Goal: Contribute content: Add original content to the website for others to see

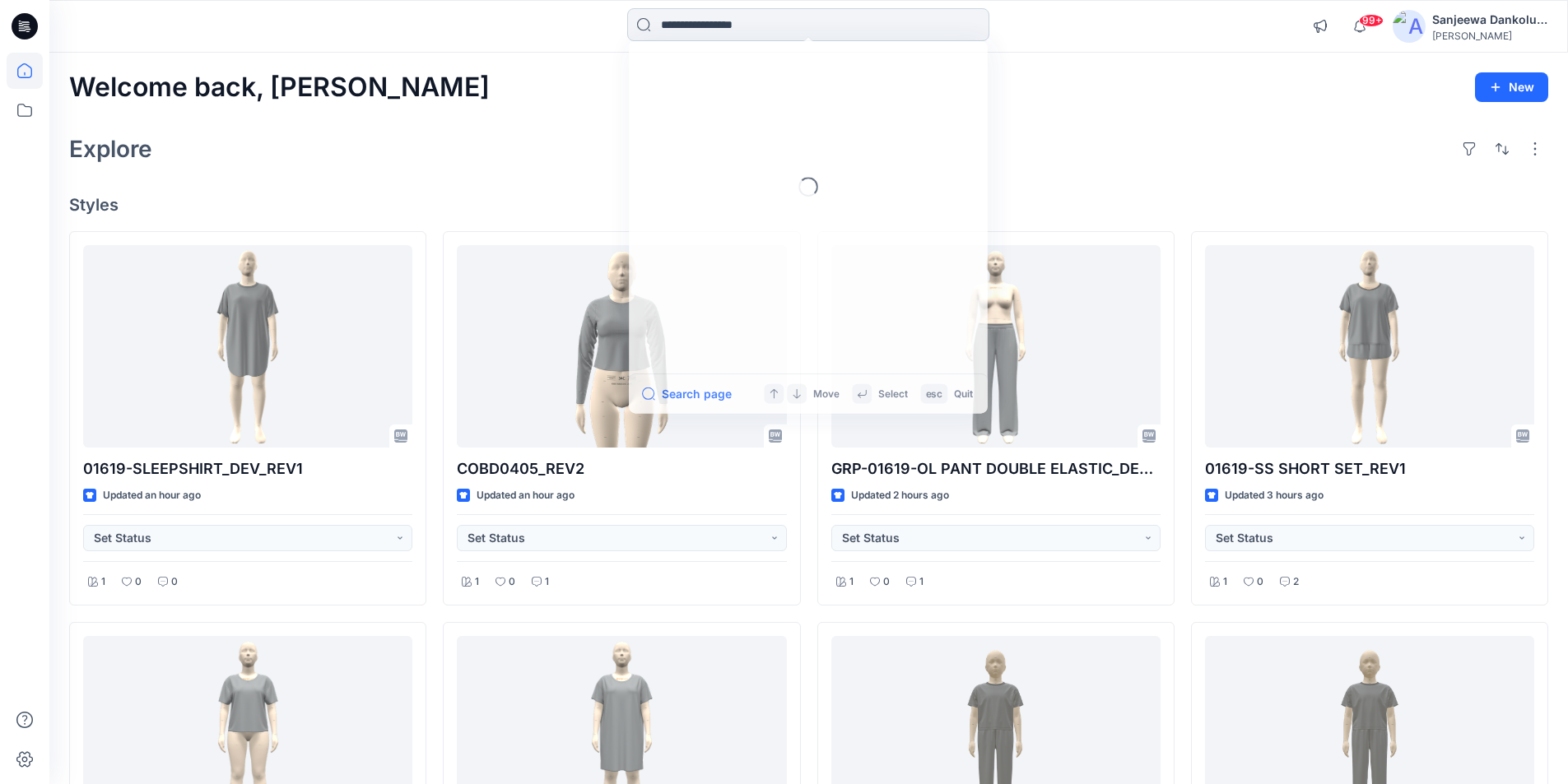
click at [738, 19] on input at bounding box center [808, 24] width 362 height 32
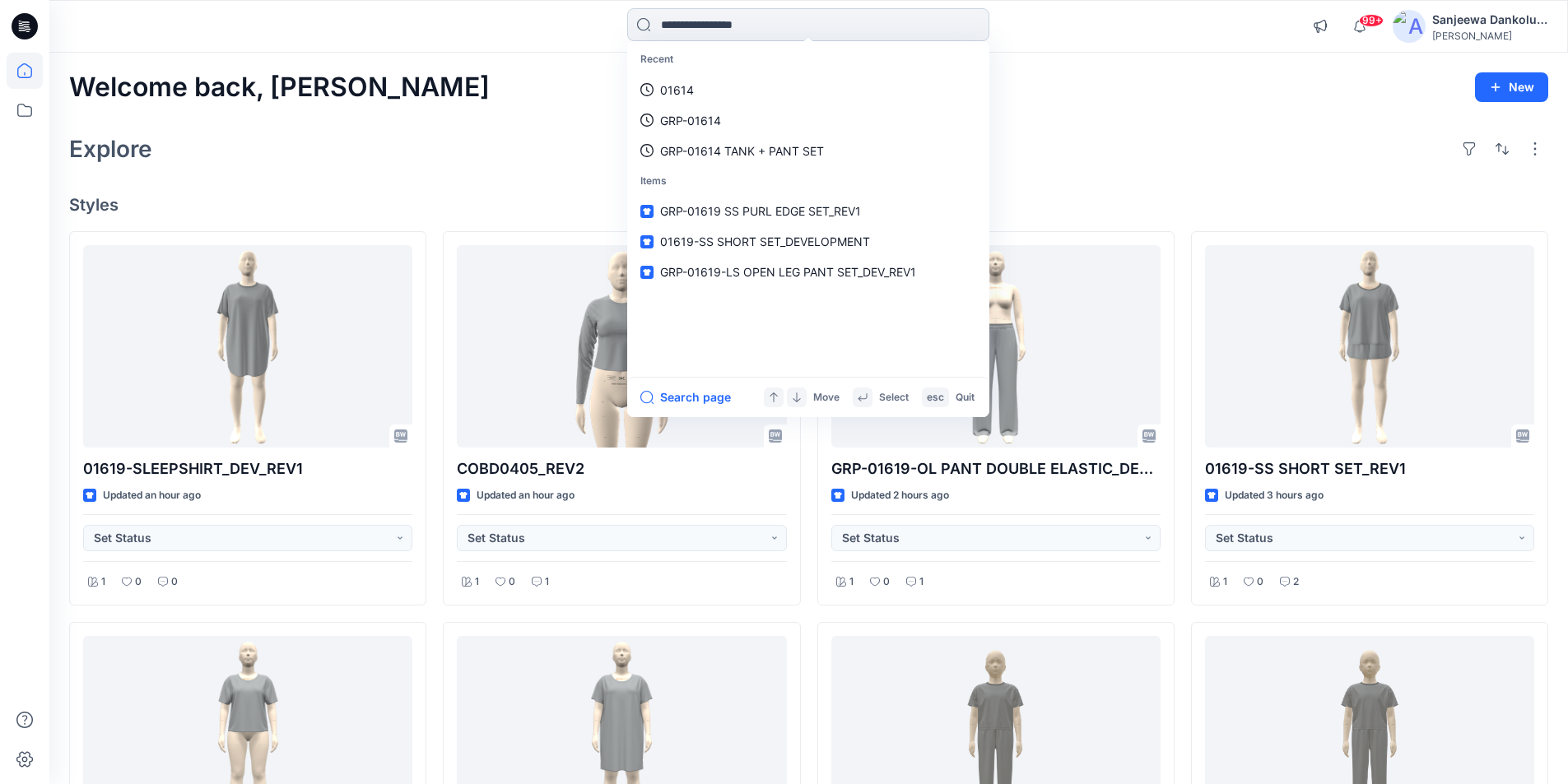
paste input "**********"
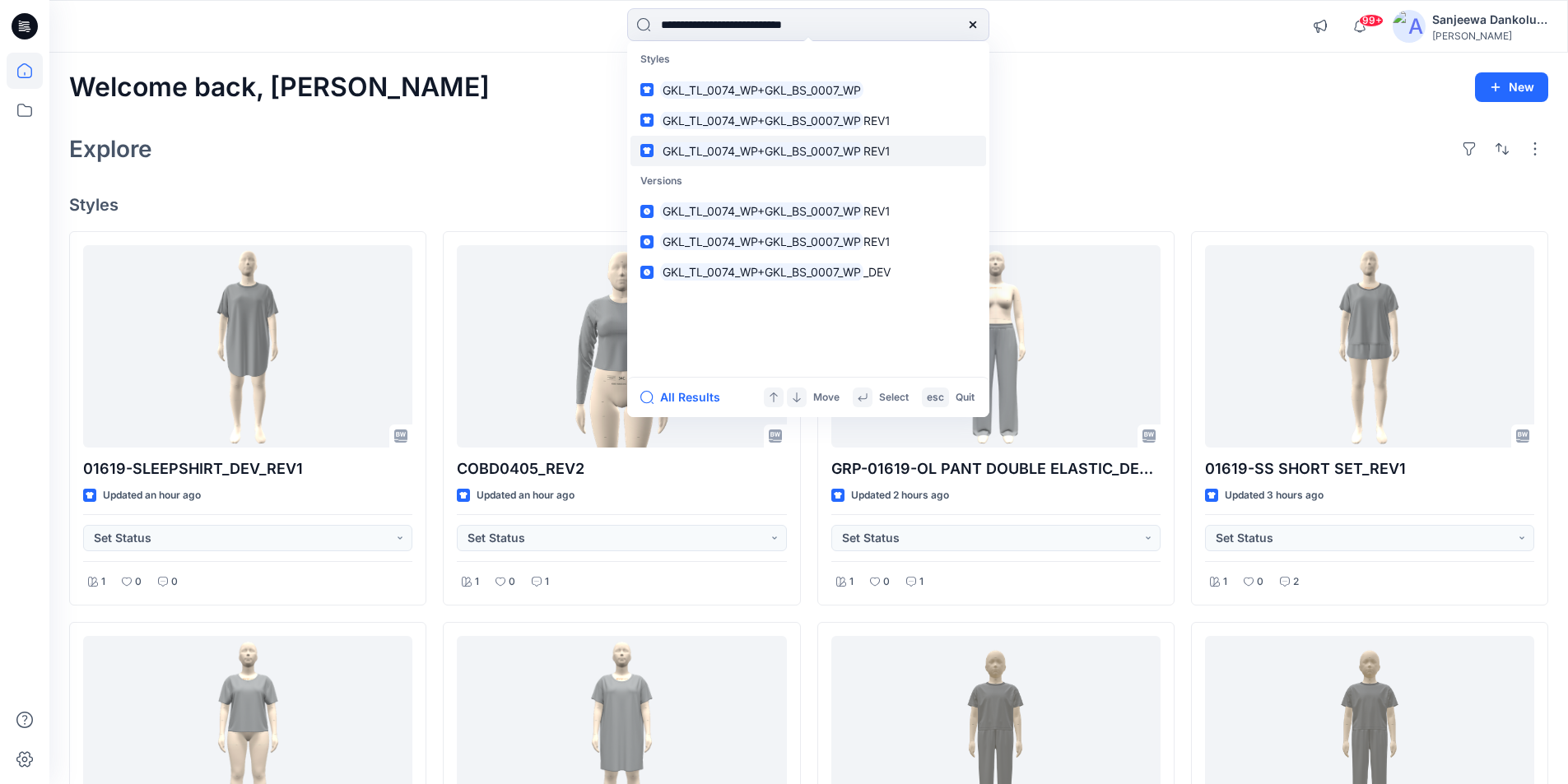
type input "**********"
click at [740, 155] on mark "GKL_TL_0074_WP+GKL_BS_0007_WP" at bounding box center [761, 151] width 203 height 19
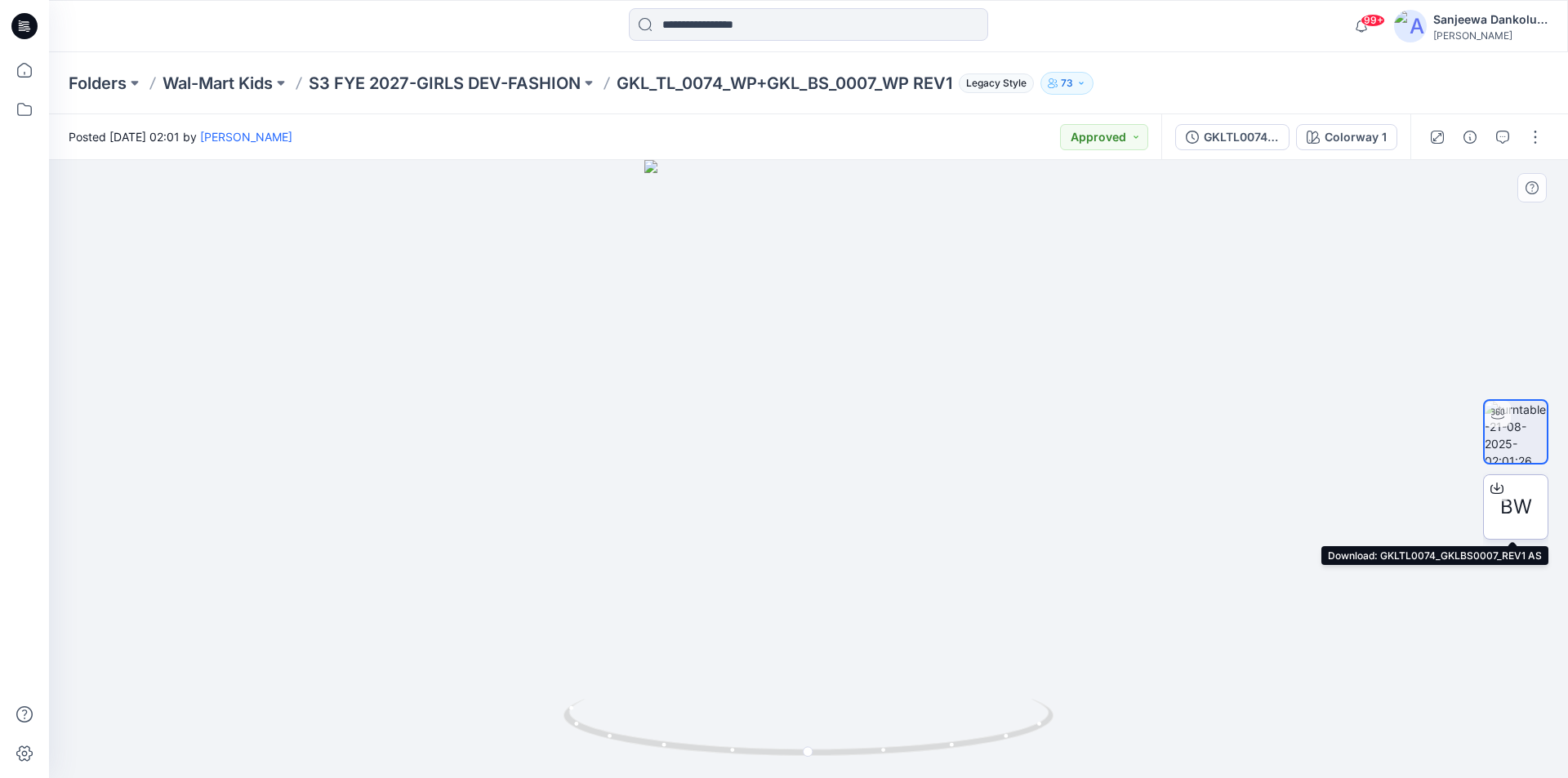
click at [1510, 509] on span "BW" at bounding box center [1516, 507] width 32 height 29
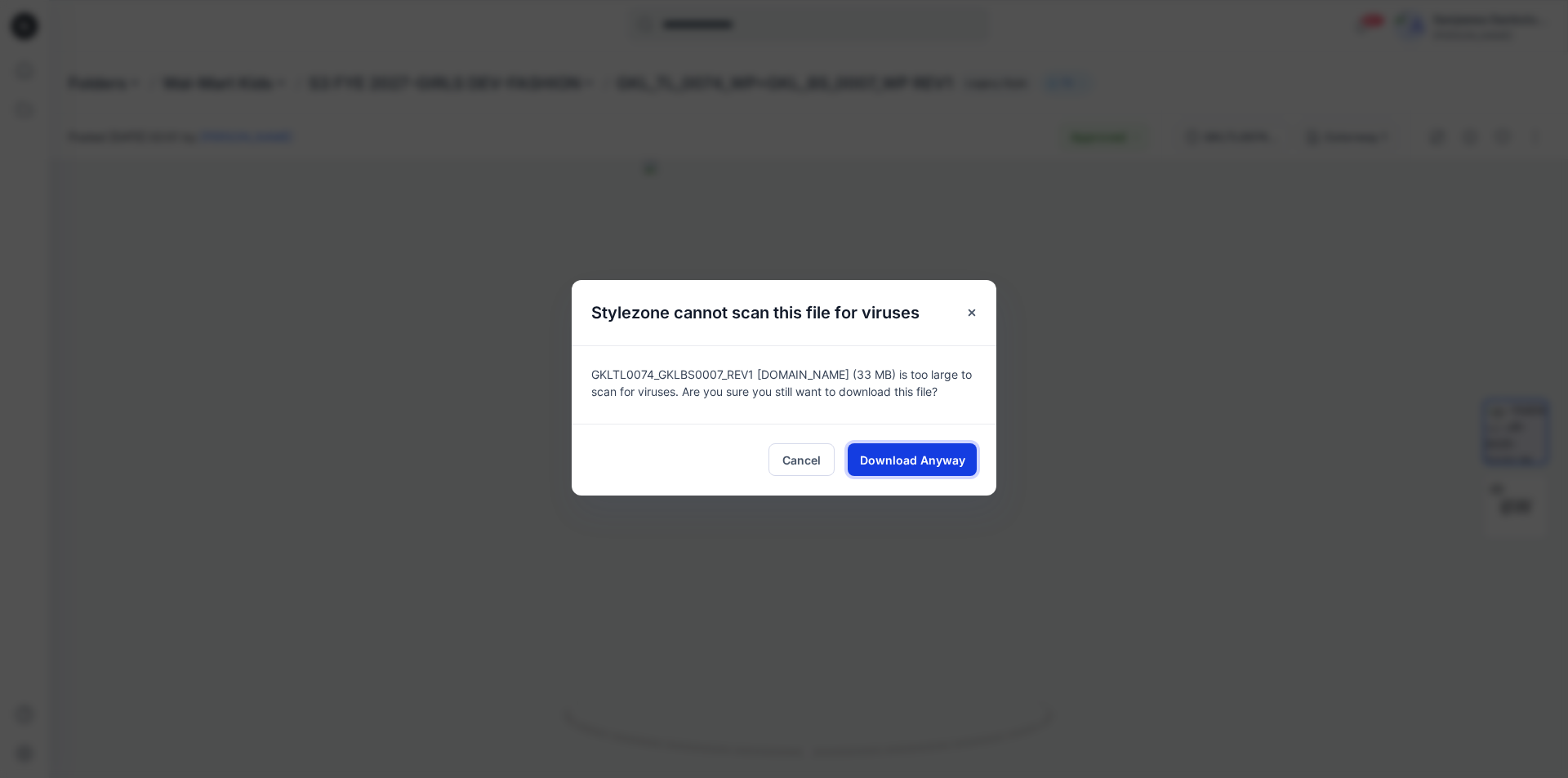
click at [945, 456] on span "Download Anyway" at bounding box center [912, 460] width 105 height 17
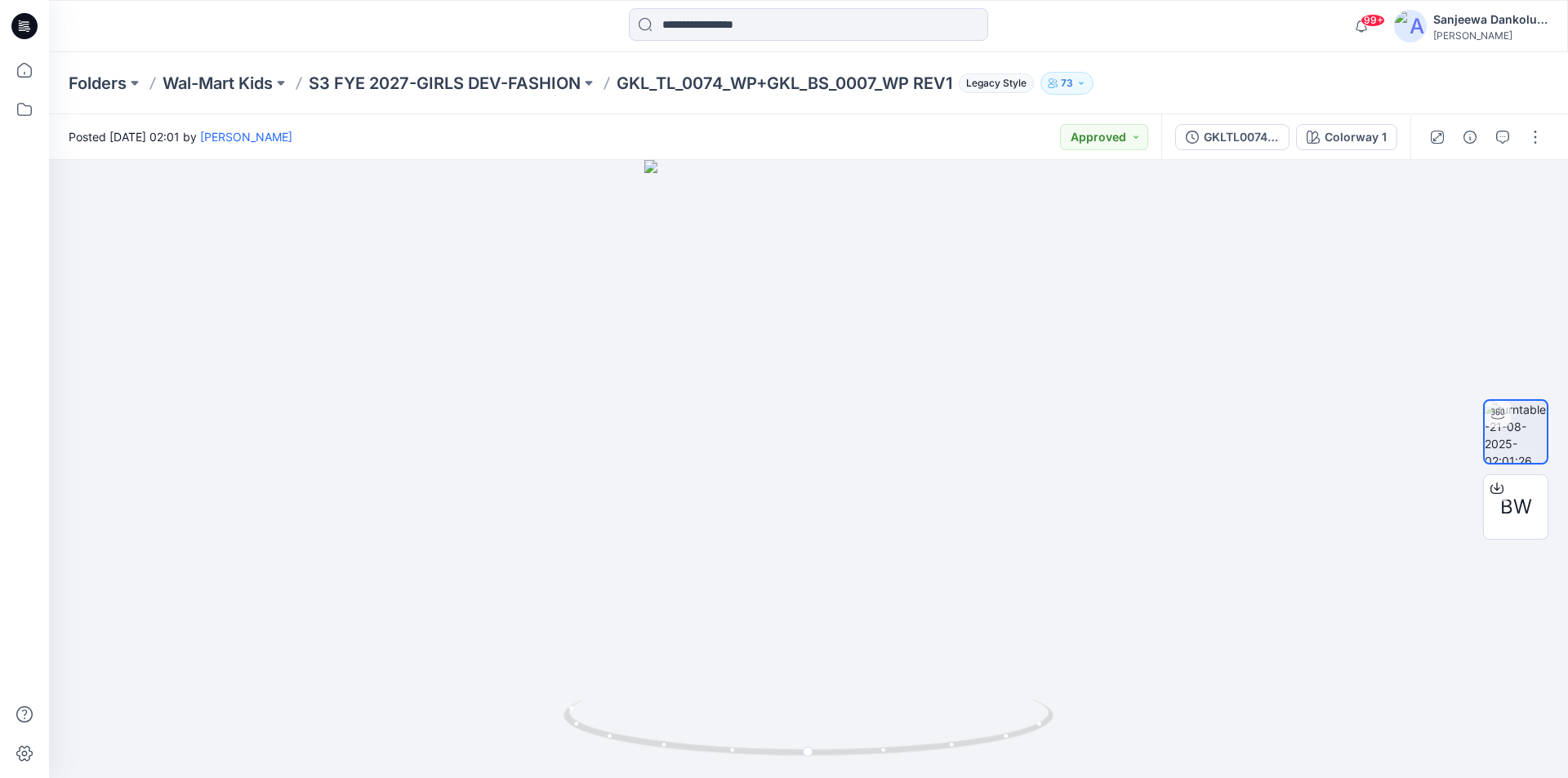
click at [25, 23] on icon at bounding box center [24, 26] width 26 height 26
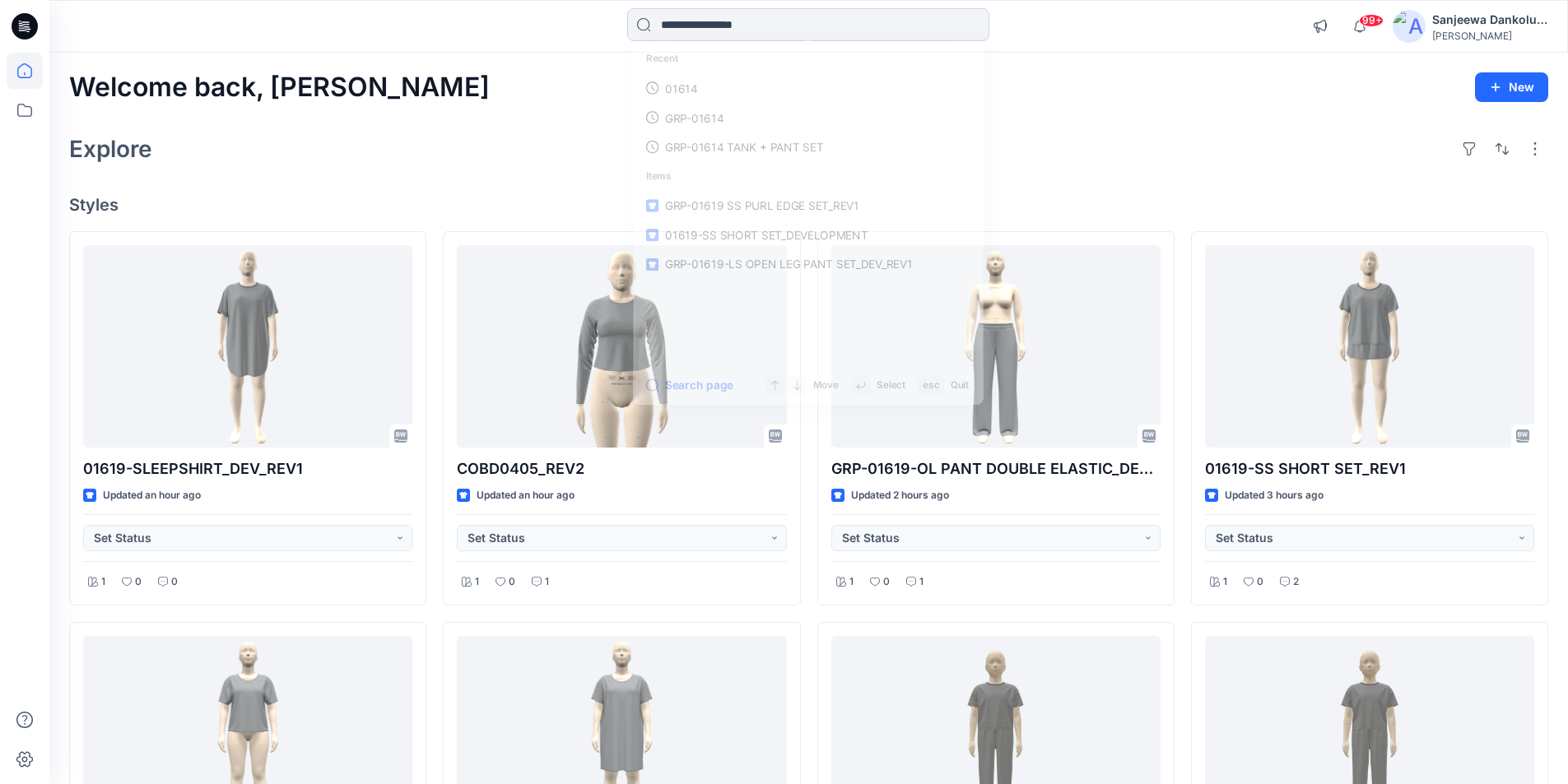
click at [676, 29] on input at bounding box center [808, 24] width 362 height 32
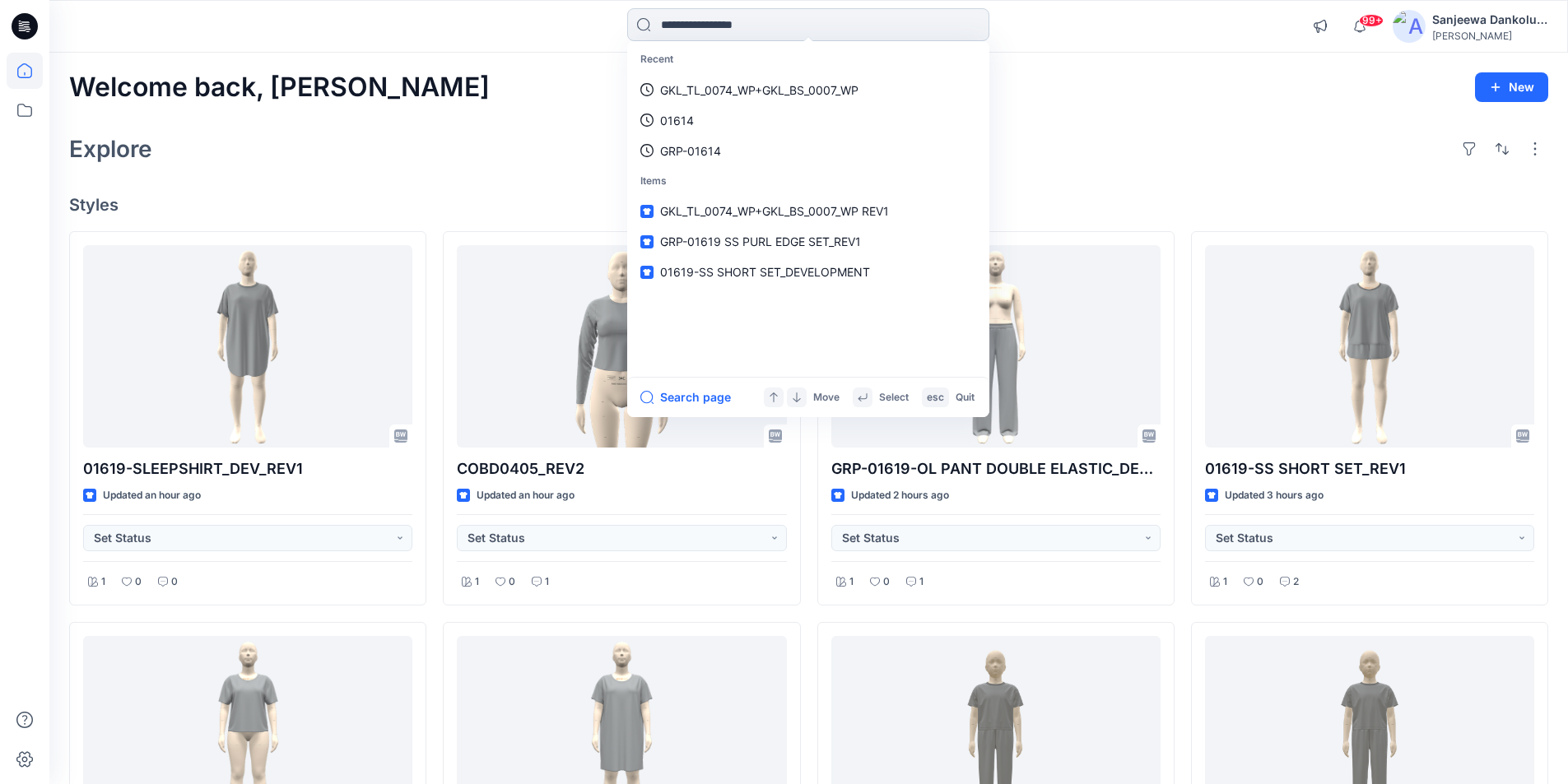
paste input "**********"
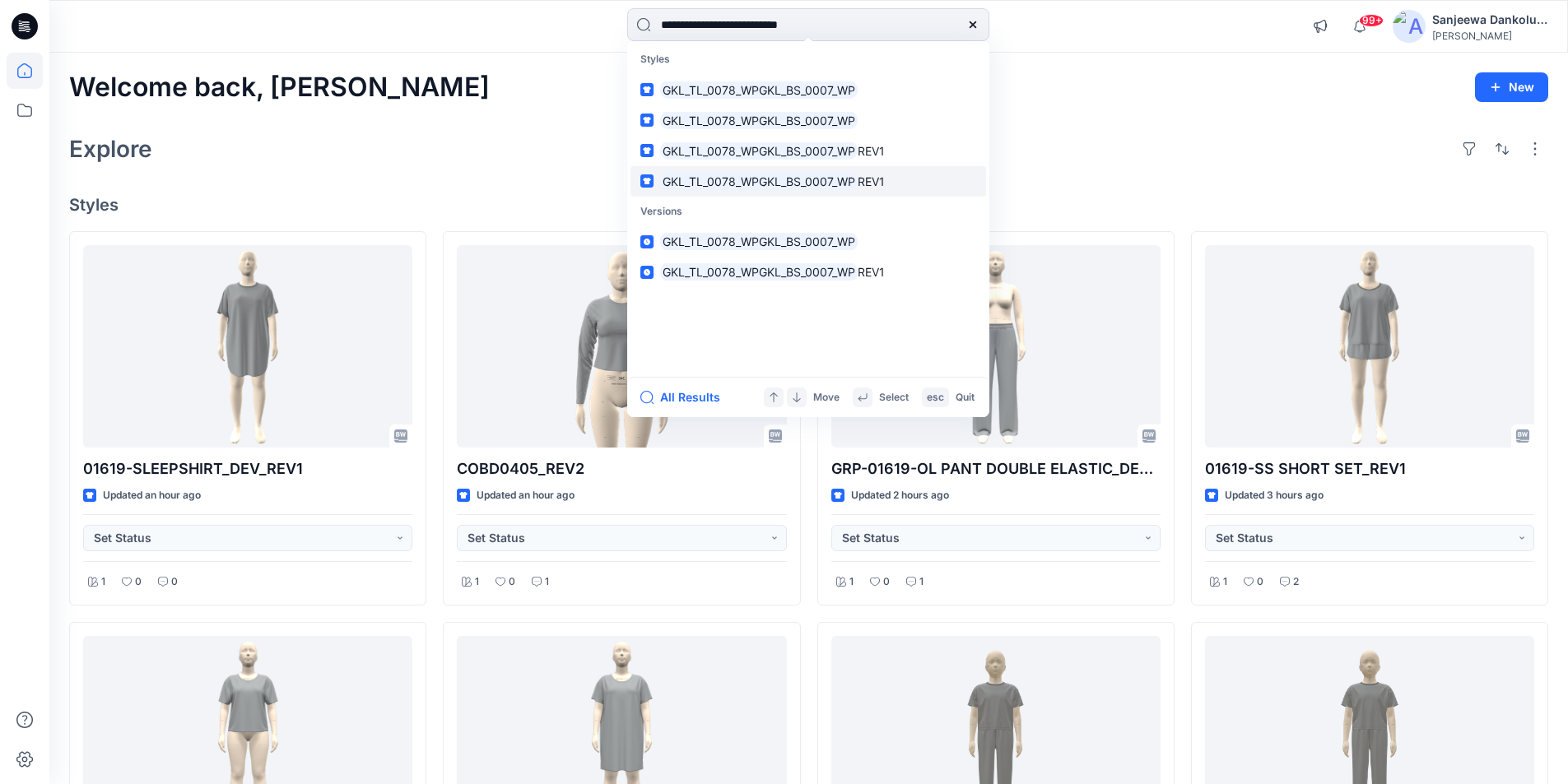
type input "**********"
click at [748, 179] on mark "GKL_TL_0078_WPGKL_BS_0007_WP" at bounding box center [759, 181] width 198 height 19
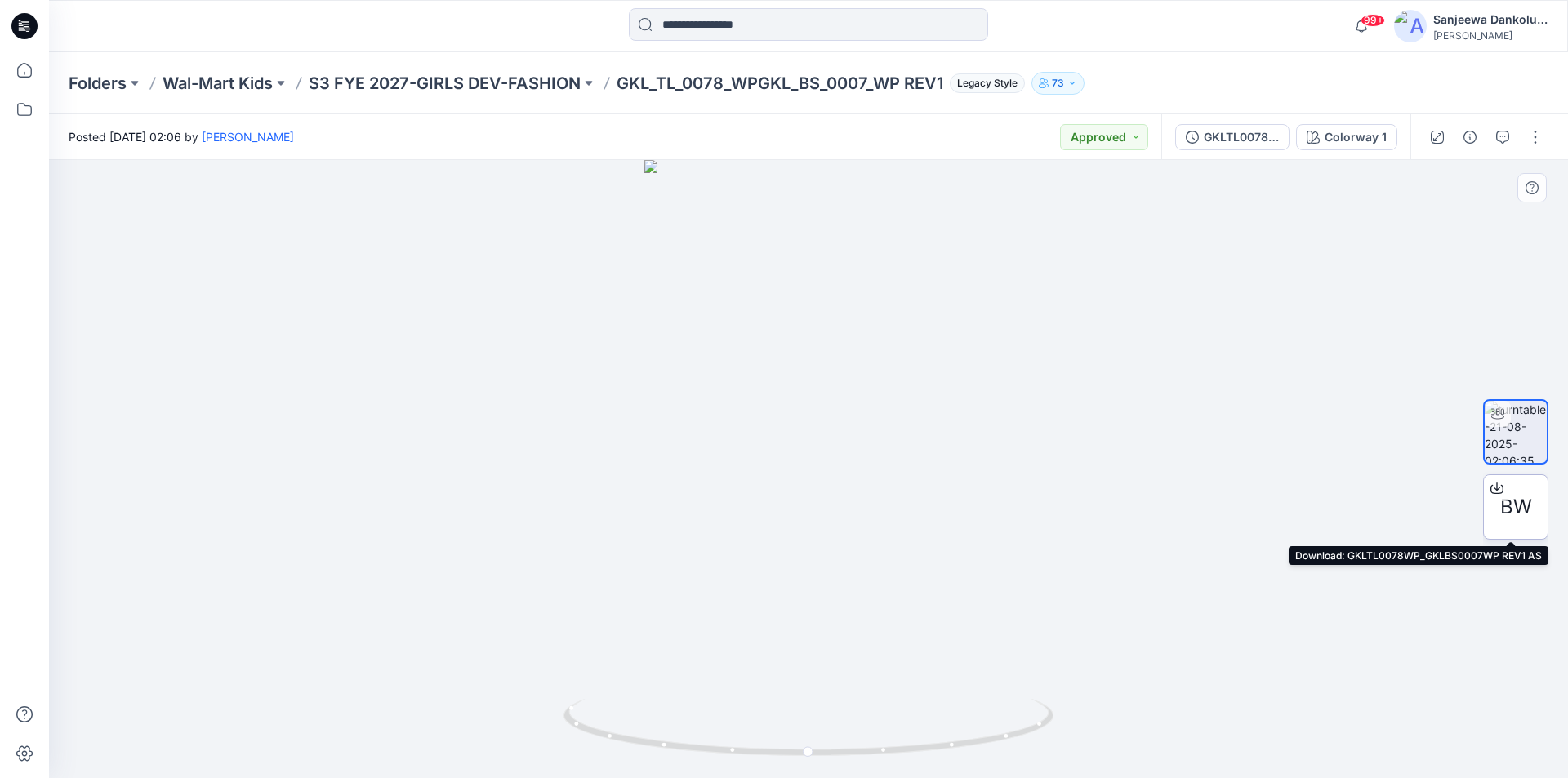
click at [1529, 498] on span "BW" at bounding box center [1516, 507] width 32 height 29
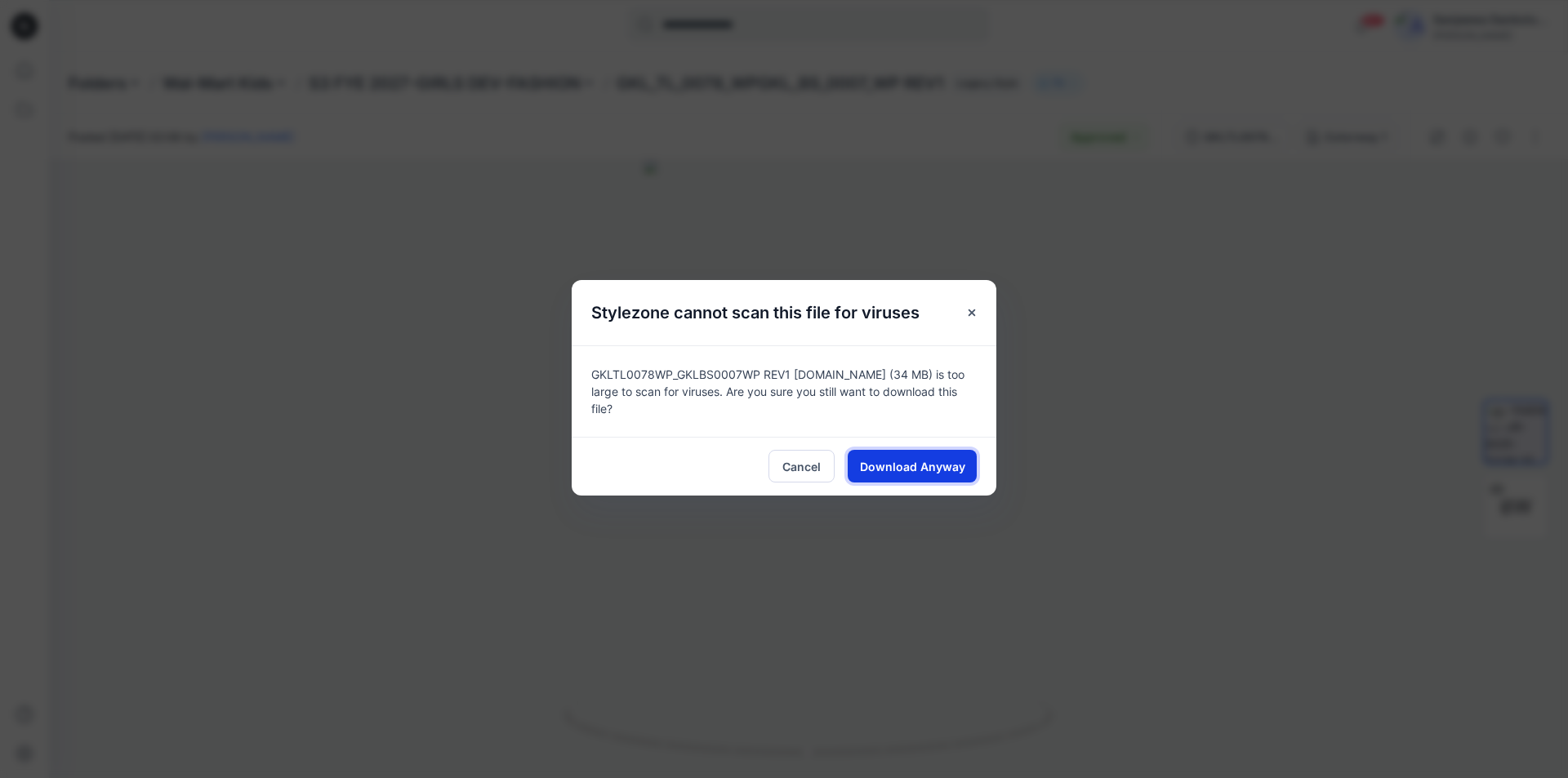
click at [939, 458] on span "Download Anyway" at bounding box center [912, 466] width 105 height 17
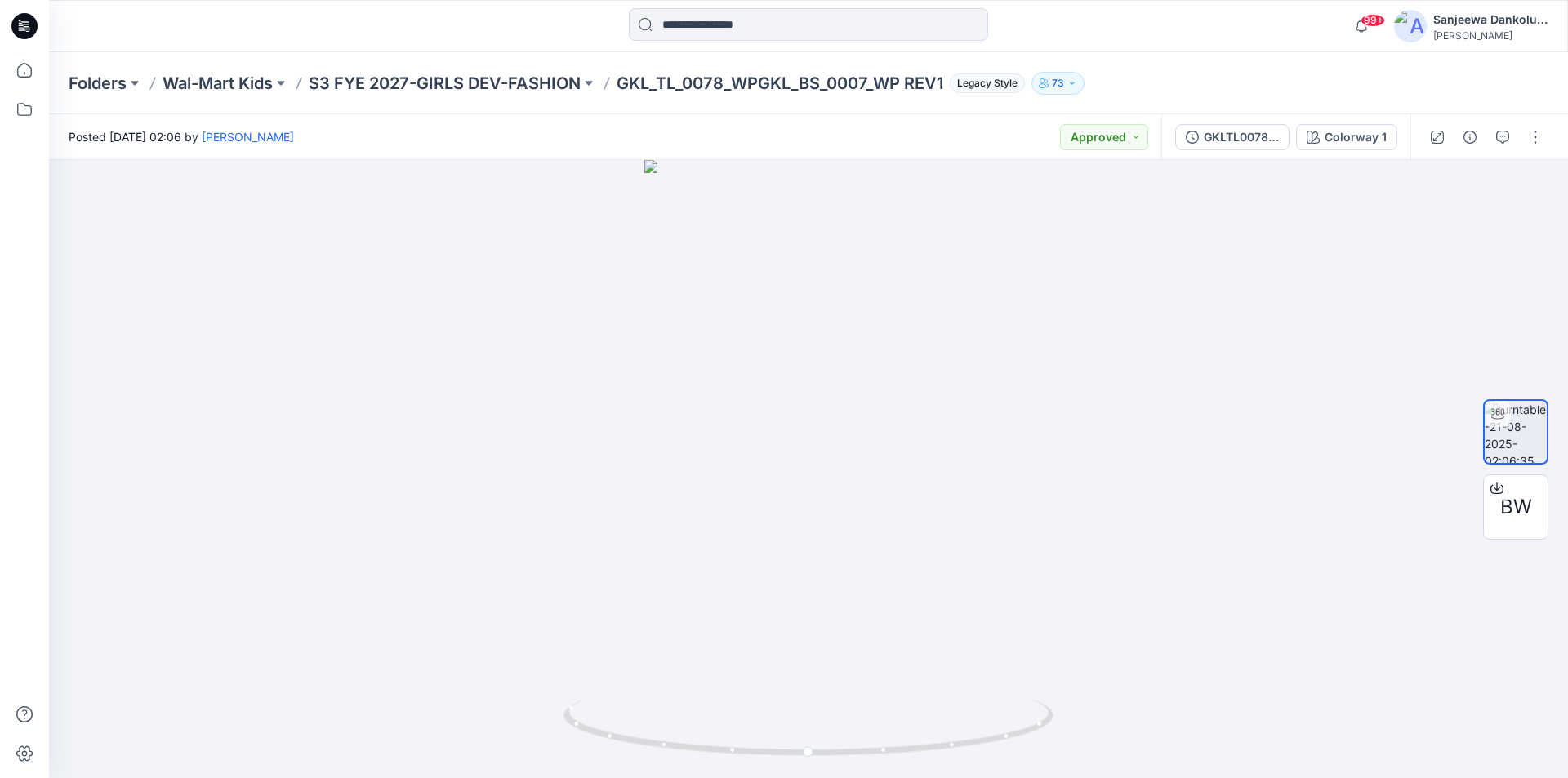
click at [29, 30] on icon at bounding box center [24, 26] width 26 height 26
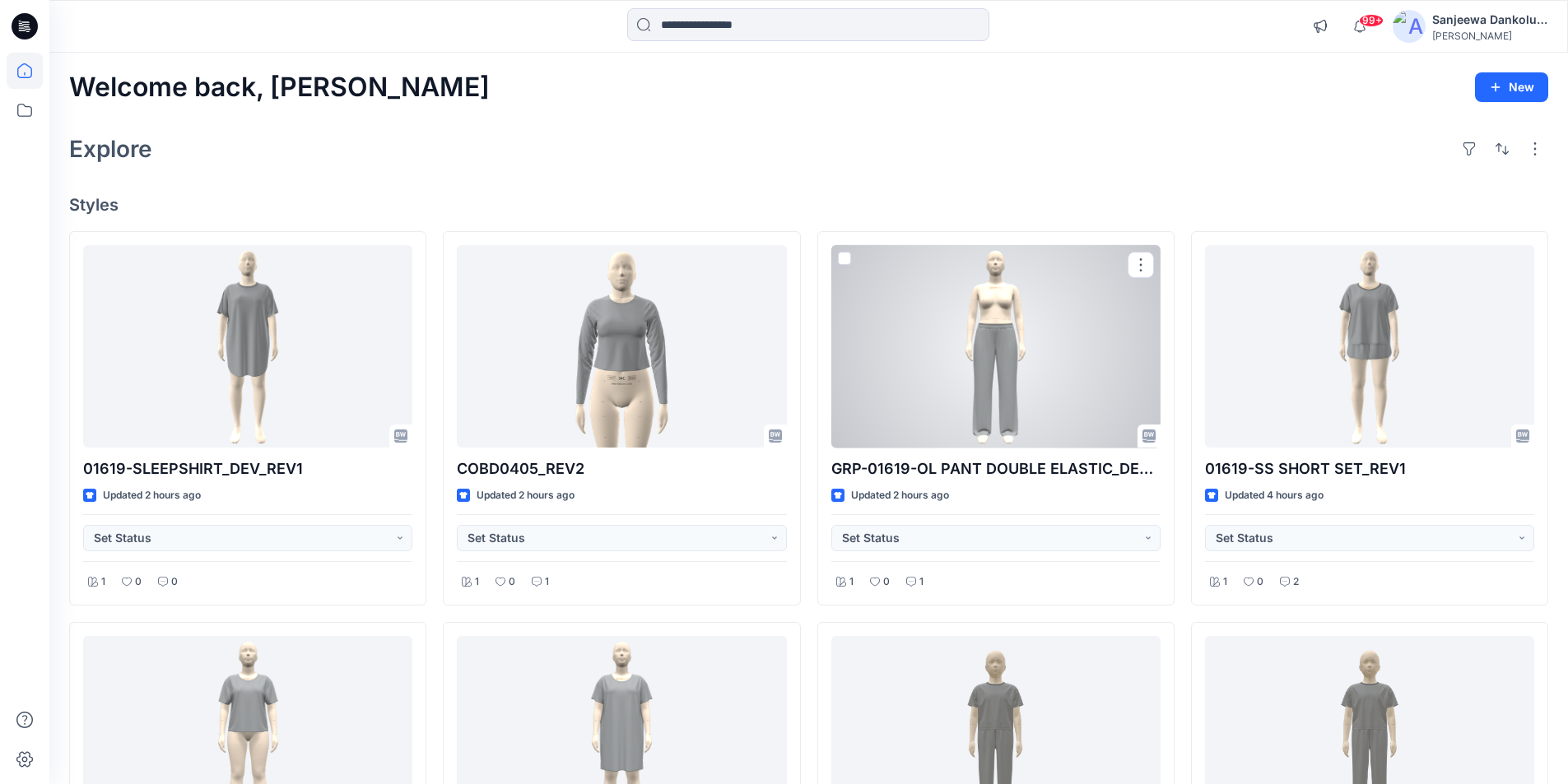
click at [902, 355] on div at bounding box center [995, 346] width 329 height 203
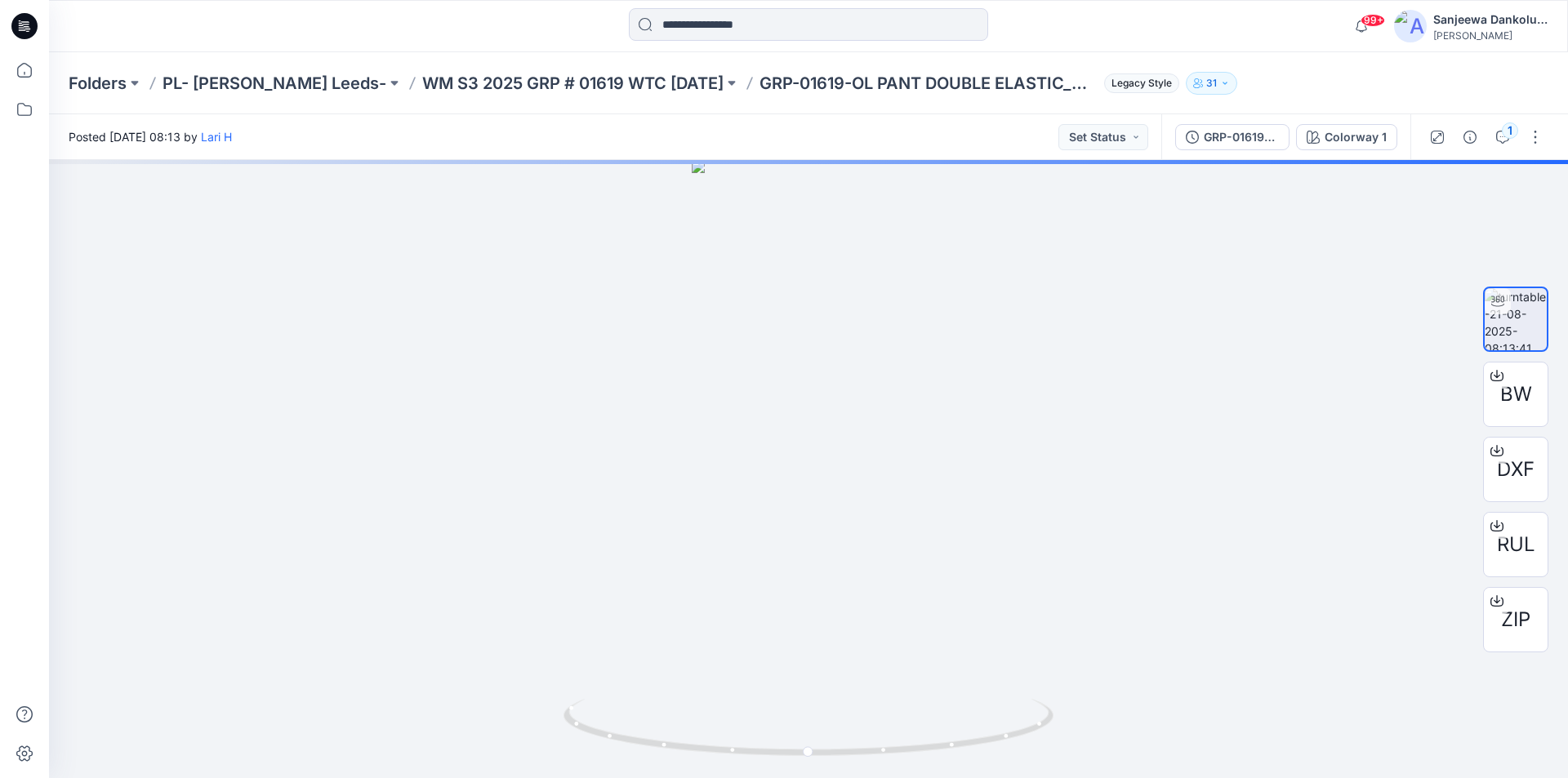
click at [20, 30] on icon at bounding box center [22, 29] width 7 height 1
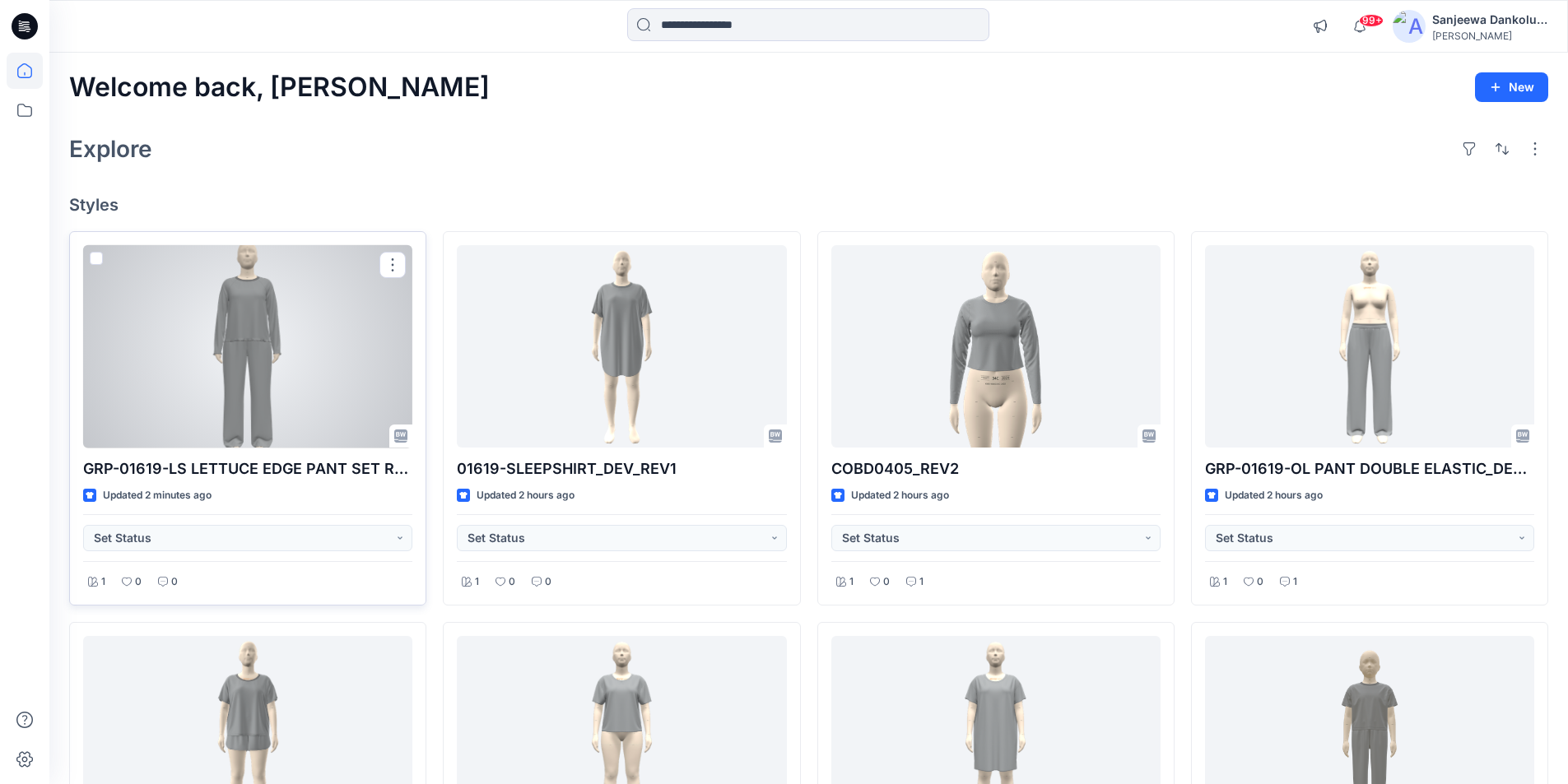
click at [338, 361] on div at bounding box center [248, 346] width 329 height 203
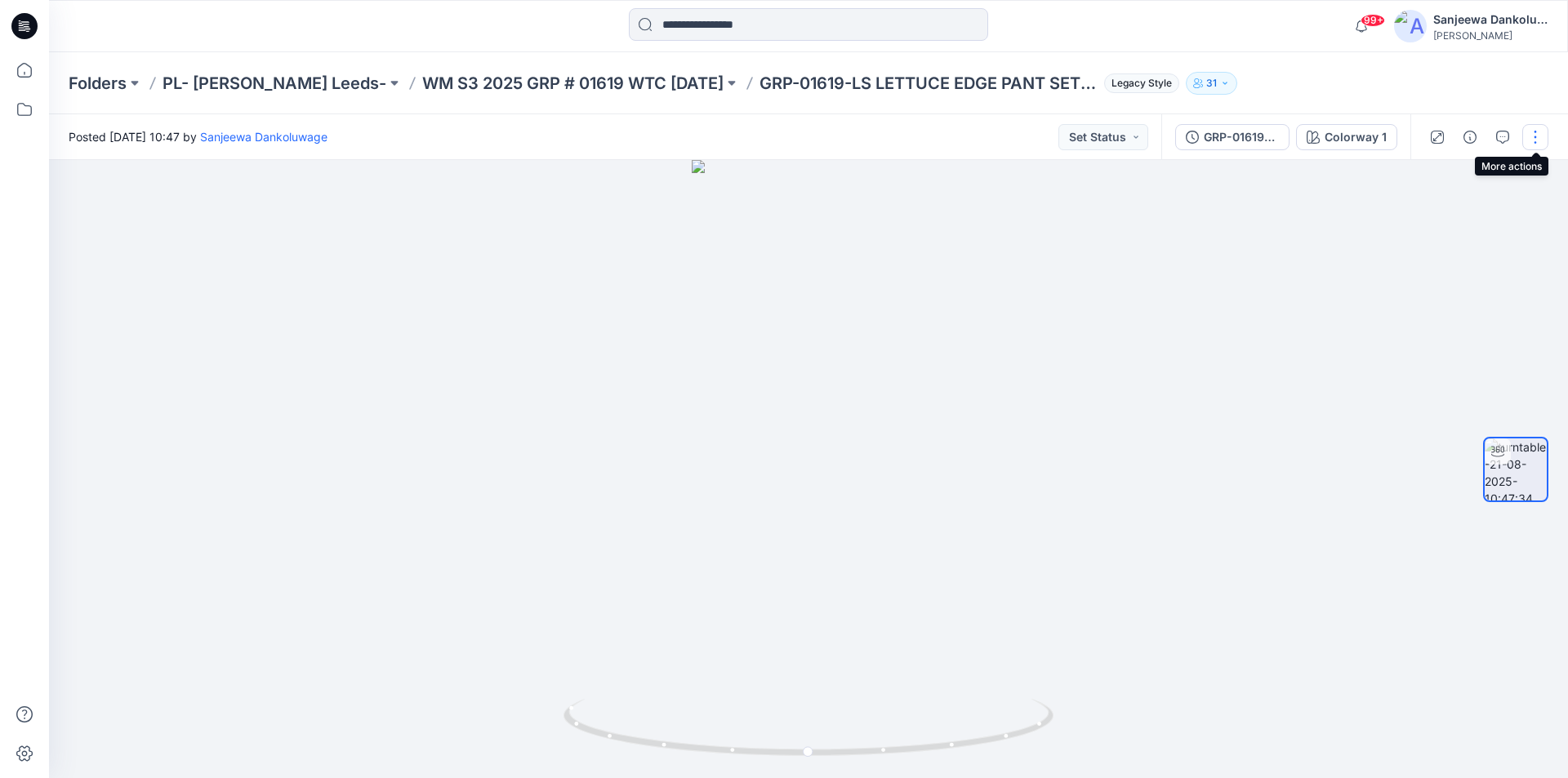
click at [1532, 134] on button "button" at bounding box center [1535, 137] width 26 height 26
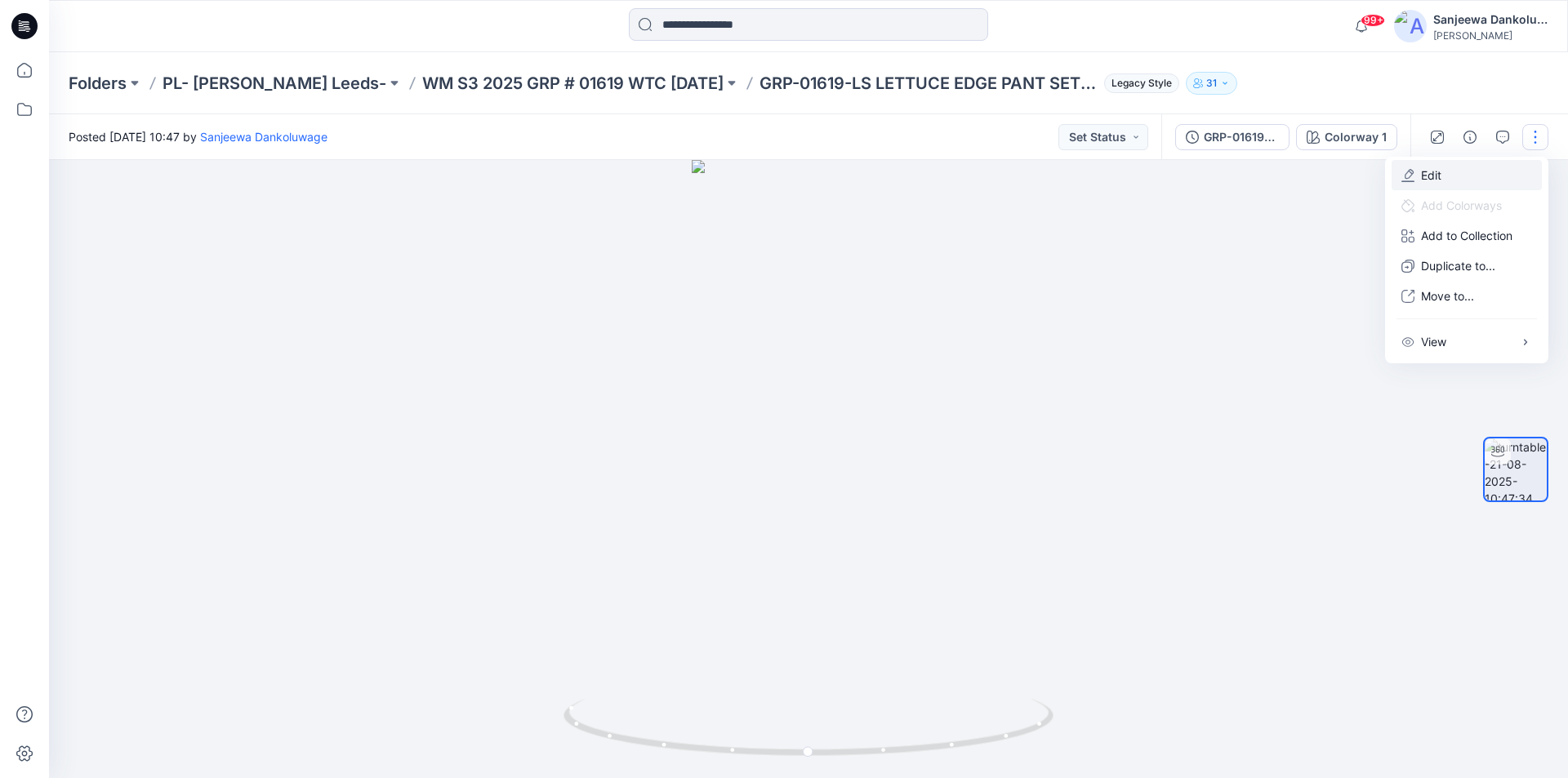
click at [1414, 172] on button "Edit" at bounding box center [1466, 175] width 150 height 30
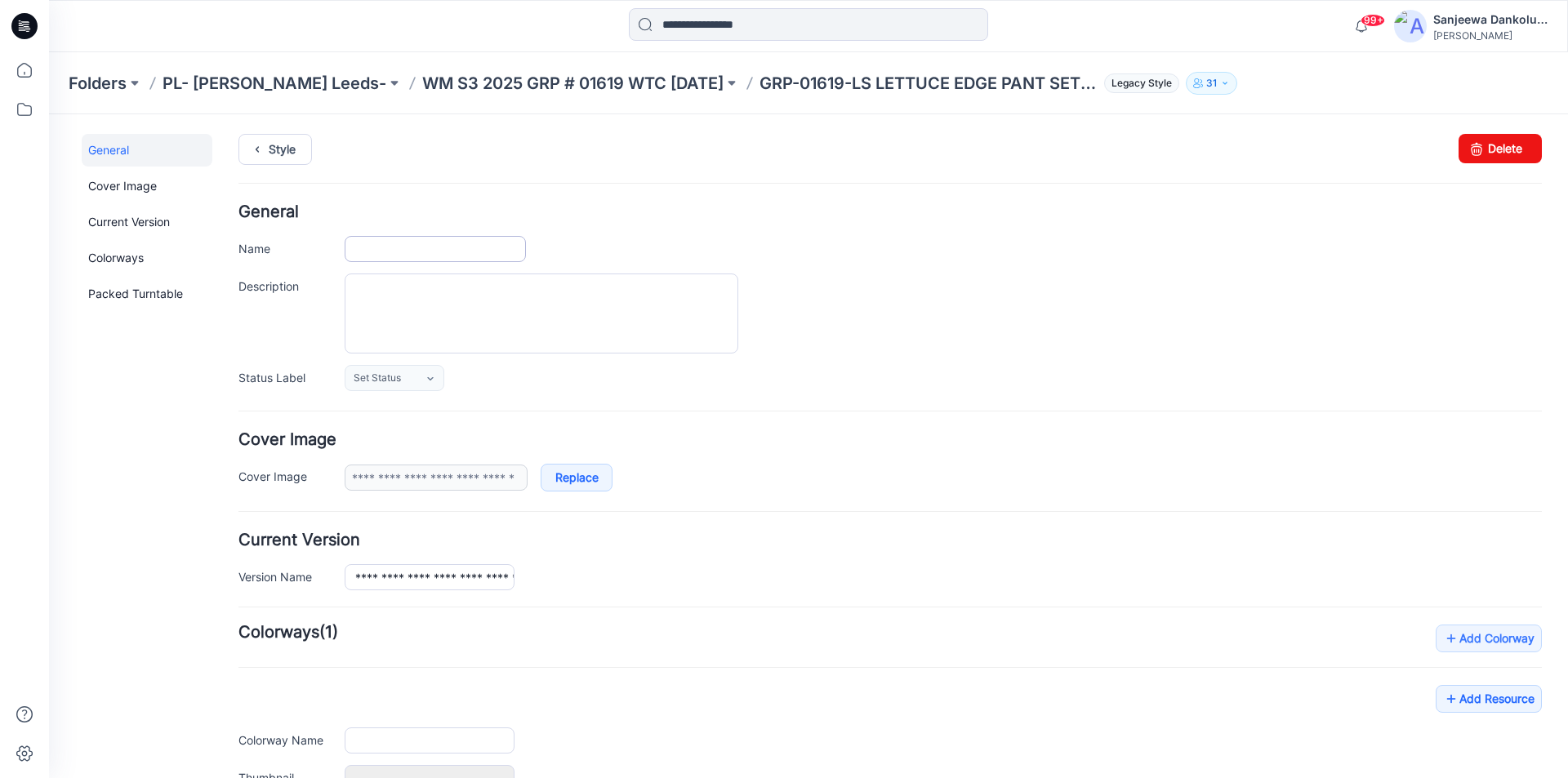
type input "**********"
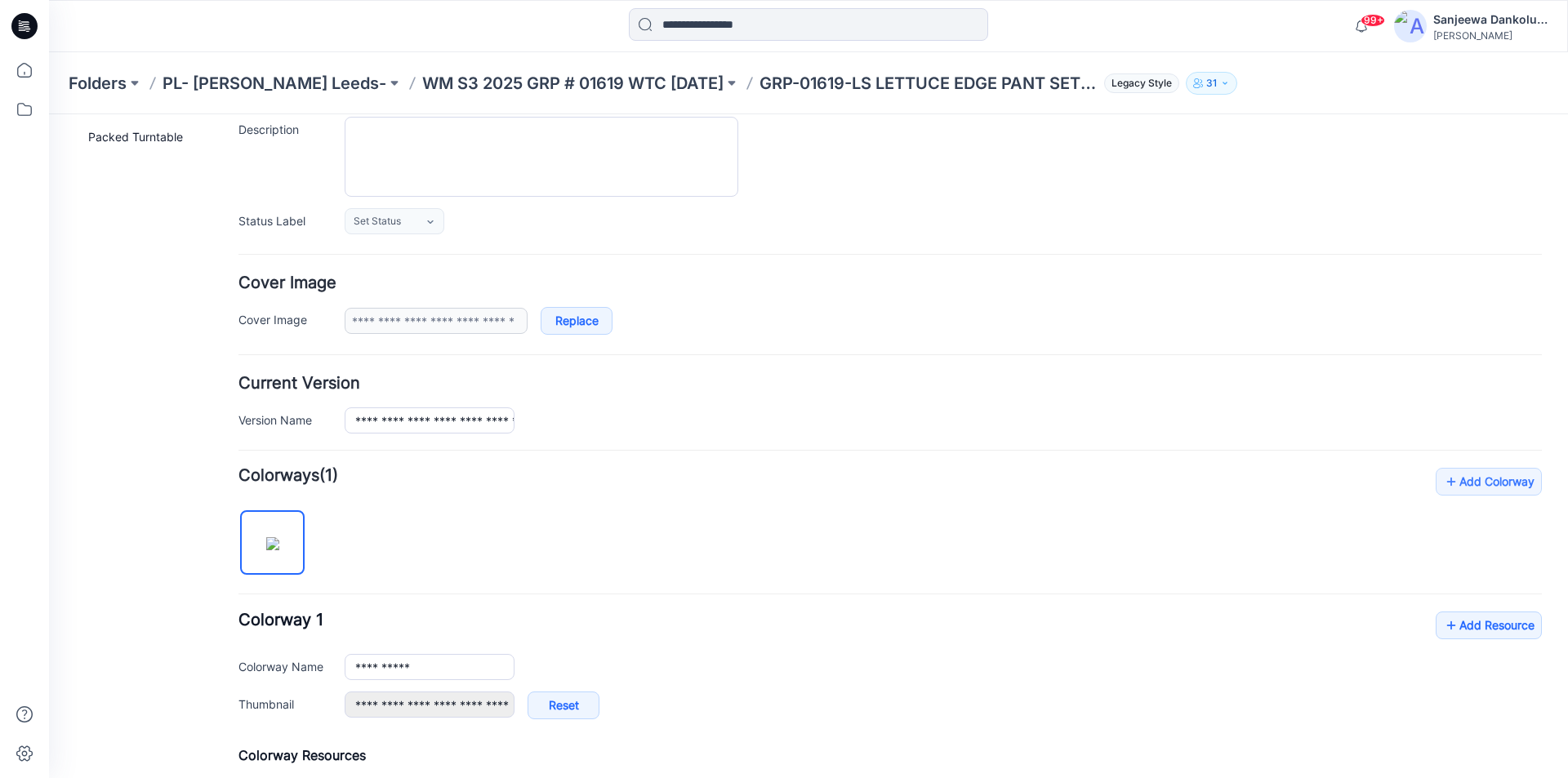
scroll to position [163, 0]
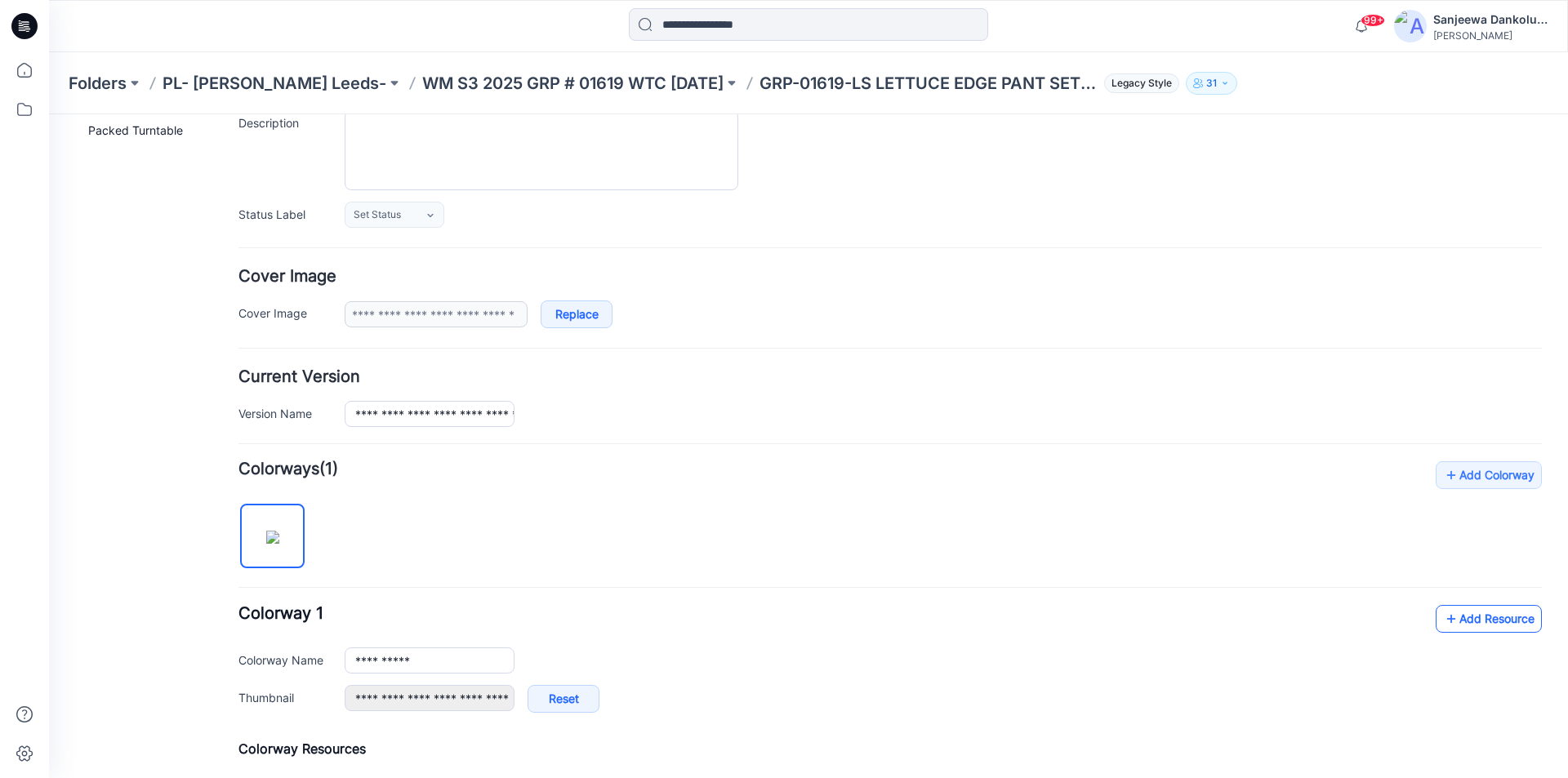
click at [1487, 619] on link "Add Resource" at bounding box center [1488, 619] width 106 height 28
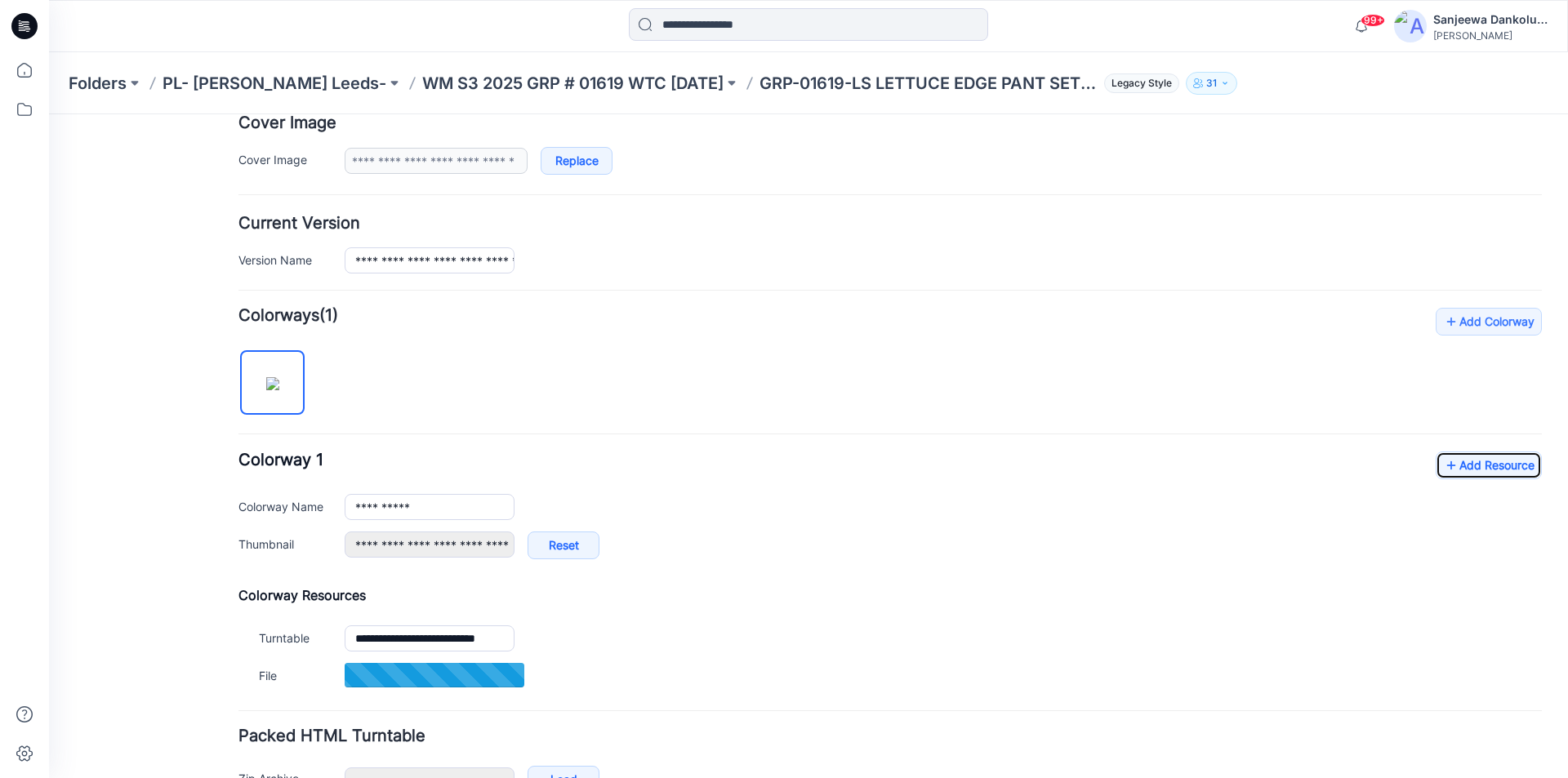
scroll to position [326, 0]
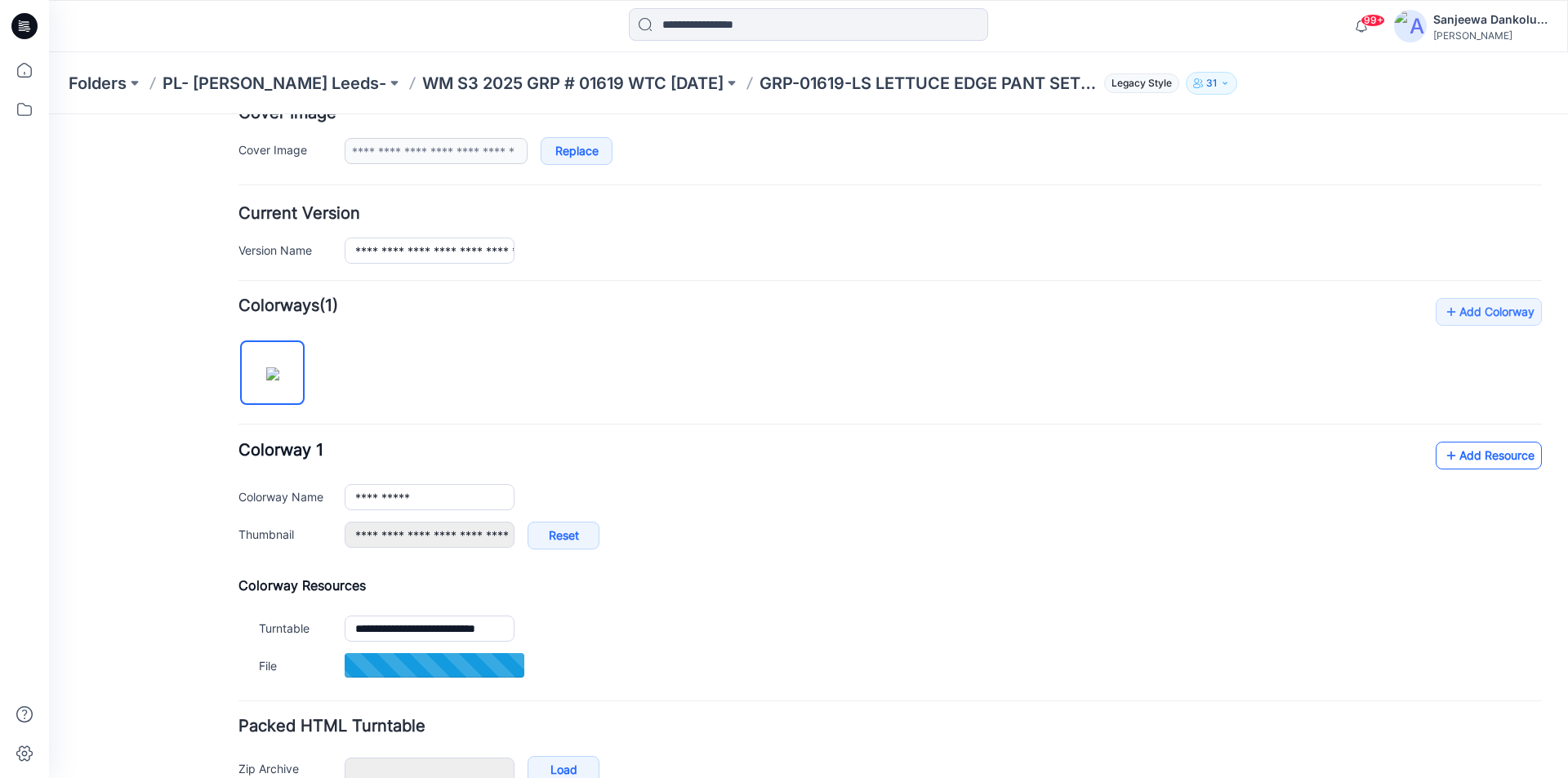
click at [1489, 454] on link "Add Resource" at bounding box center [1488, 455] width 106 height 28
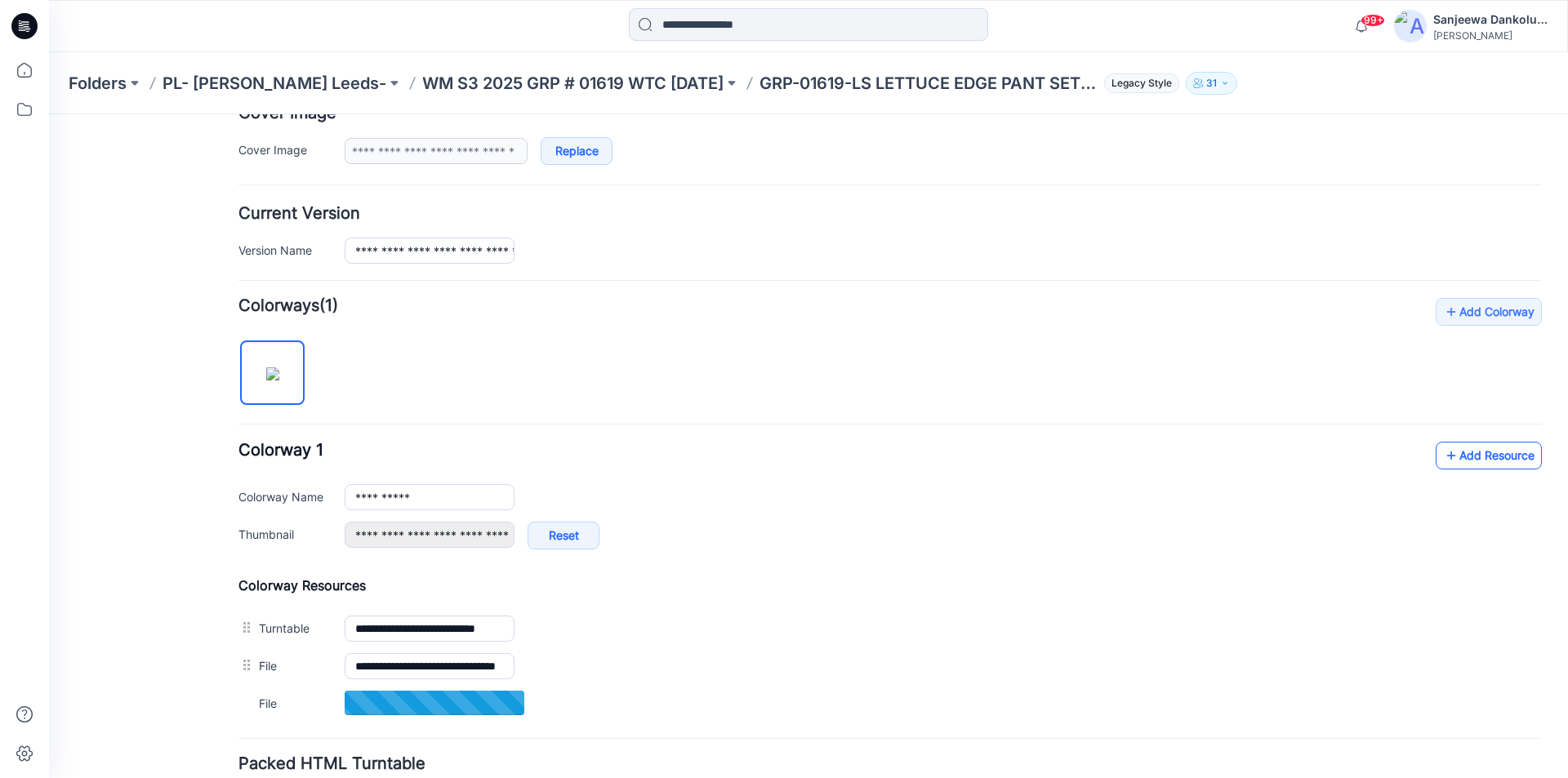
click at [1500, 458] on link "Add Resource" at bounding box center [1488, 455] width 106 height 28
click at [1471, 450] on link "Add Resource" at bounding box center [1488, 455] width 106 height 28
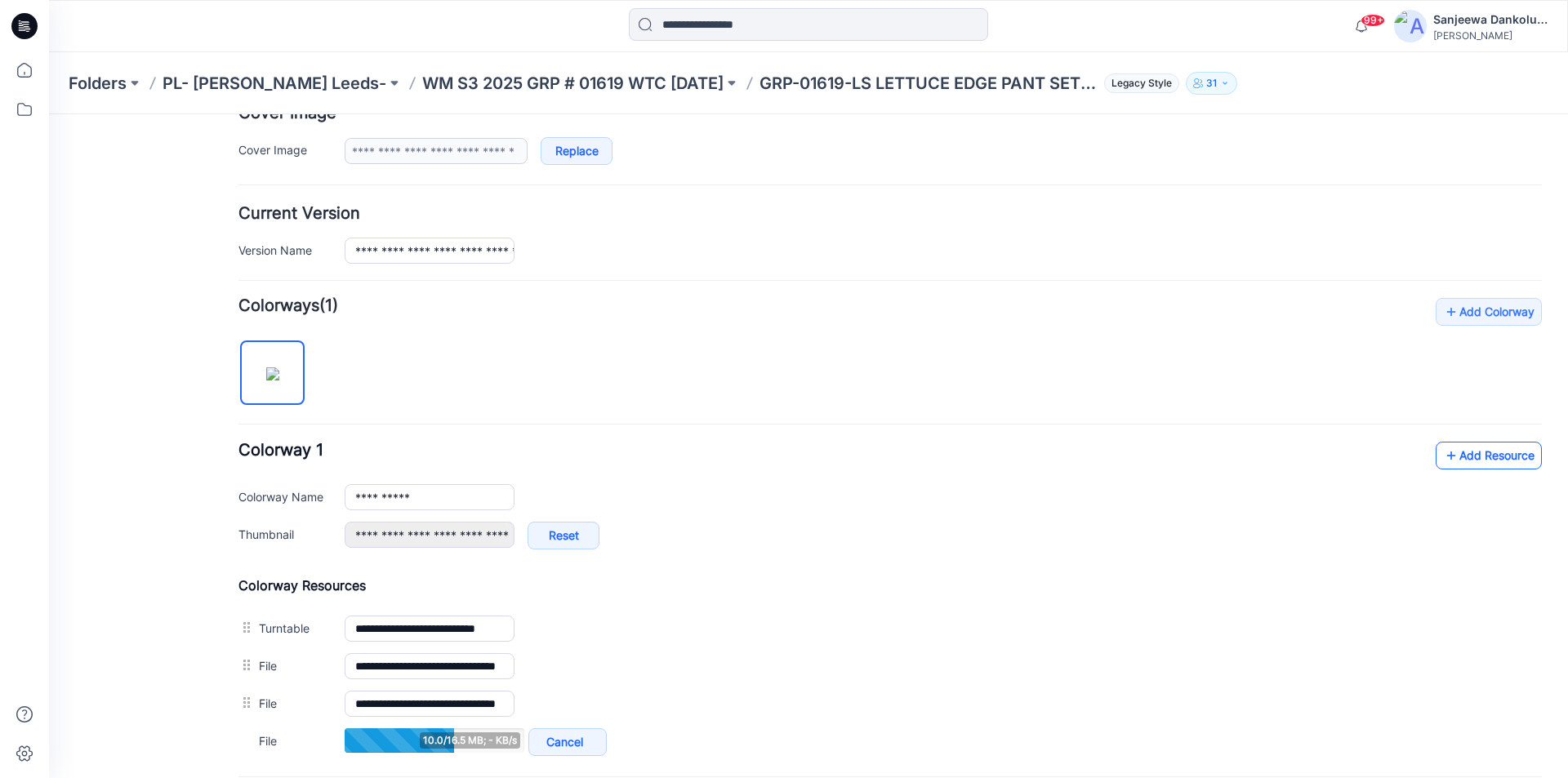
click at [1489, 461] on link "Add Resource" at bounding box center [1488, 455] width 106 height 28
click at [30, 29] on icon at bounding box center [28, 29] width 6 height 1
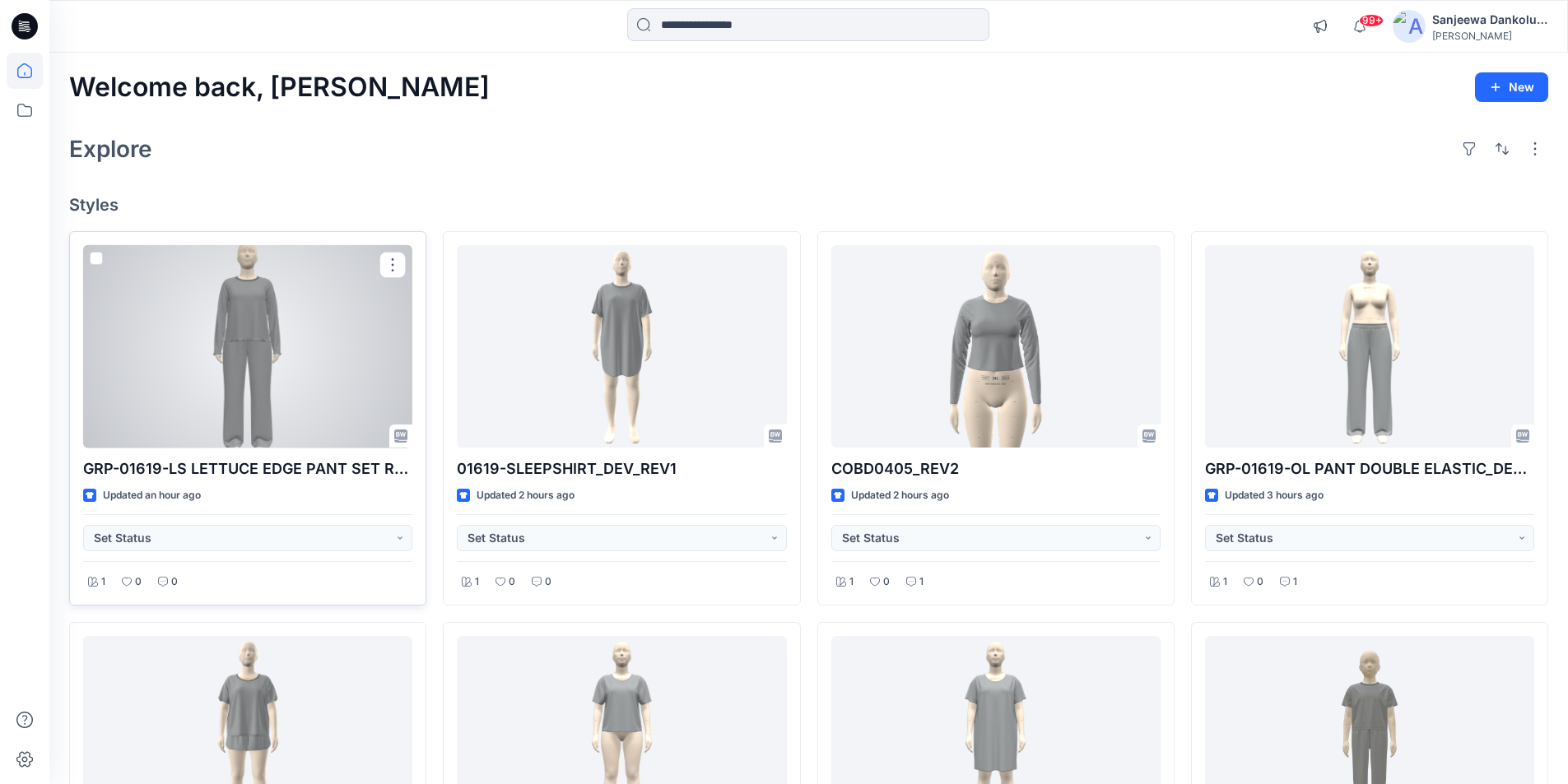
click at [333, 340] on div at bounding box center [248, 346] width 329 height 203
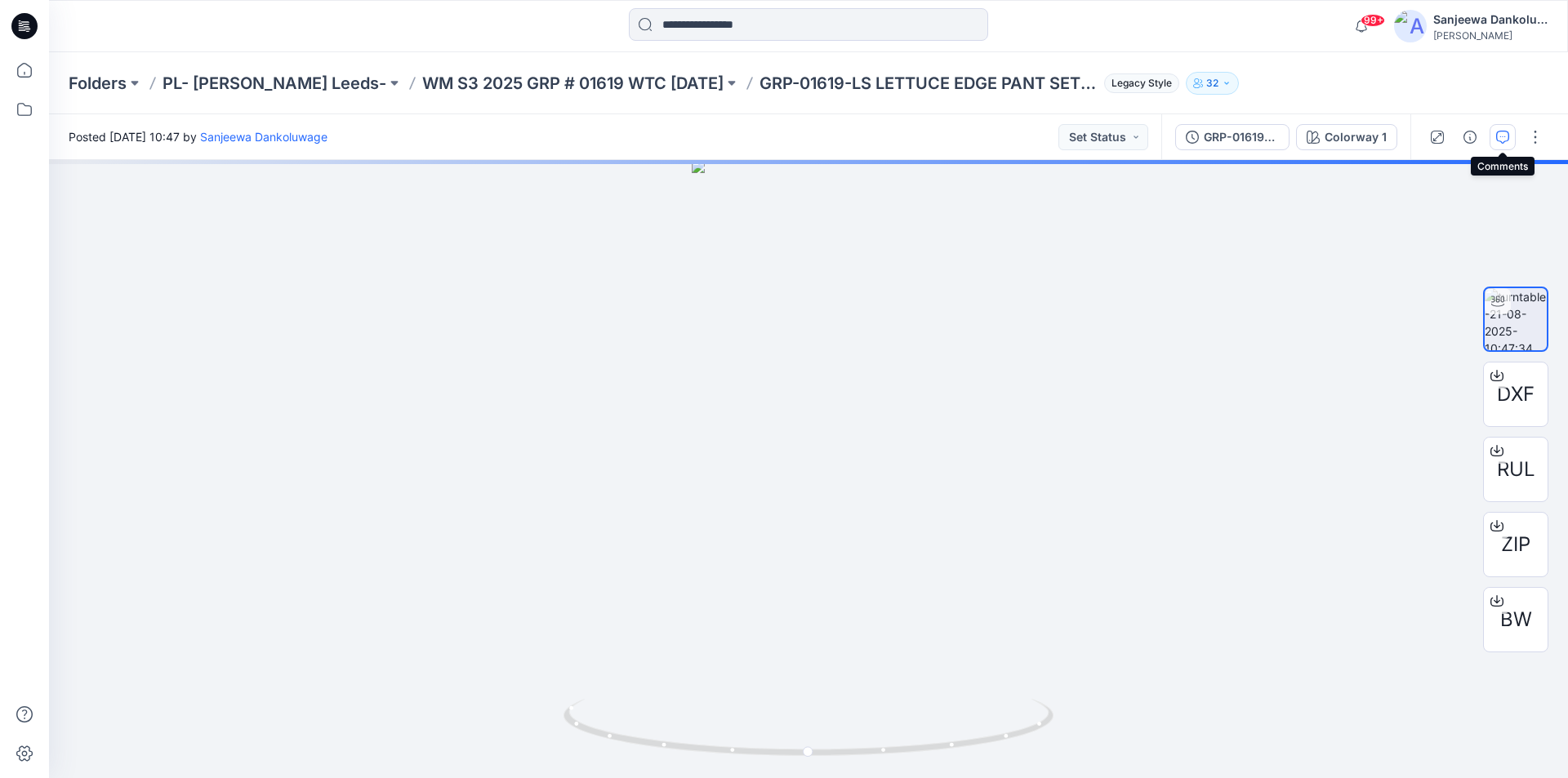
click at [1496, 132] on icon "button" at bounding box center [1503, 137] width 13 height 13
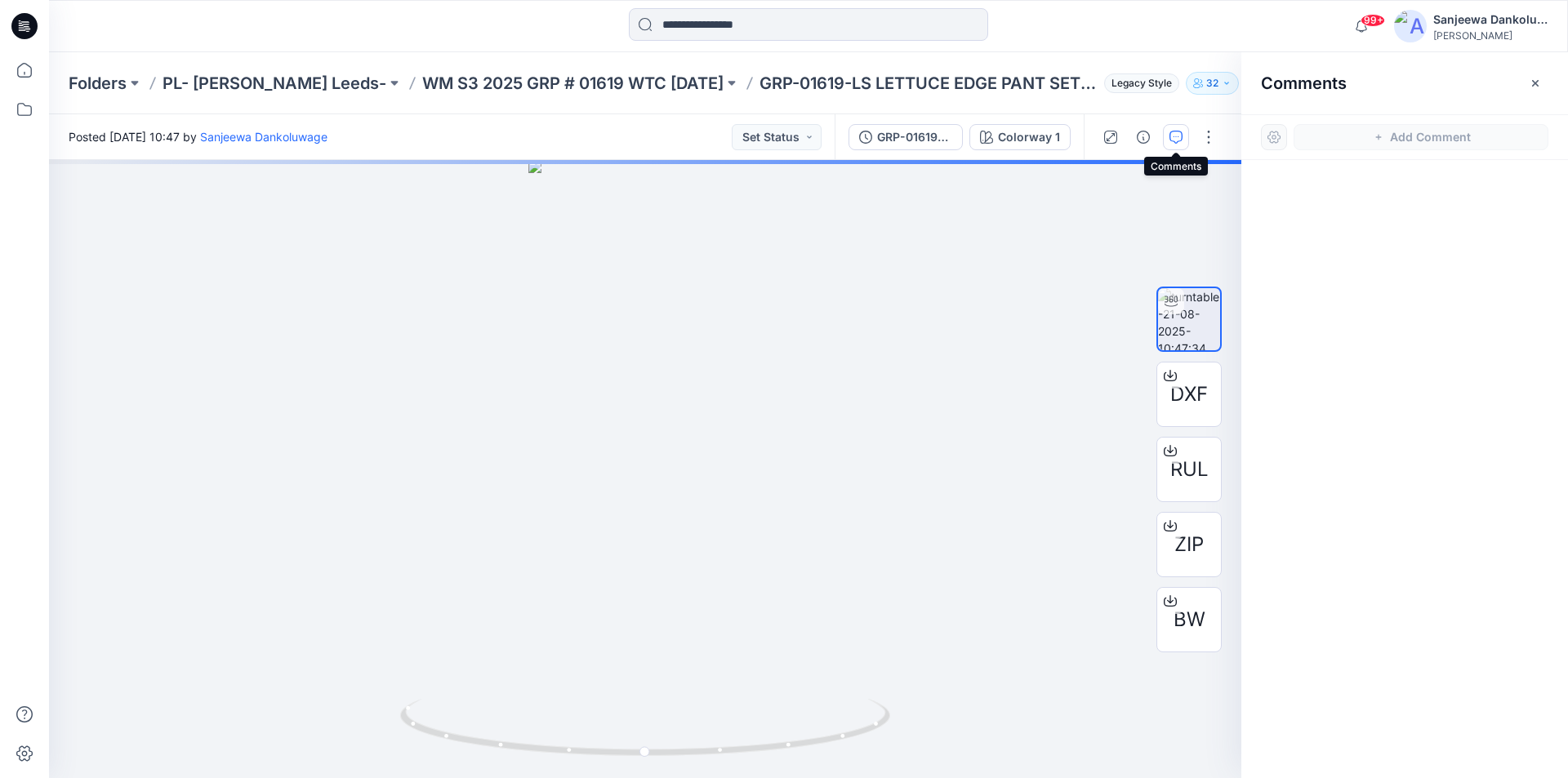
click at [1171, 138] on icon "button" at bounding box center [1176, 137] width 13 height 13
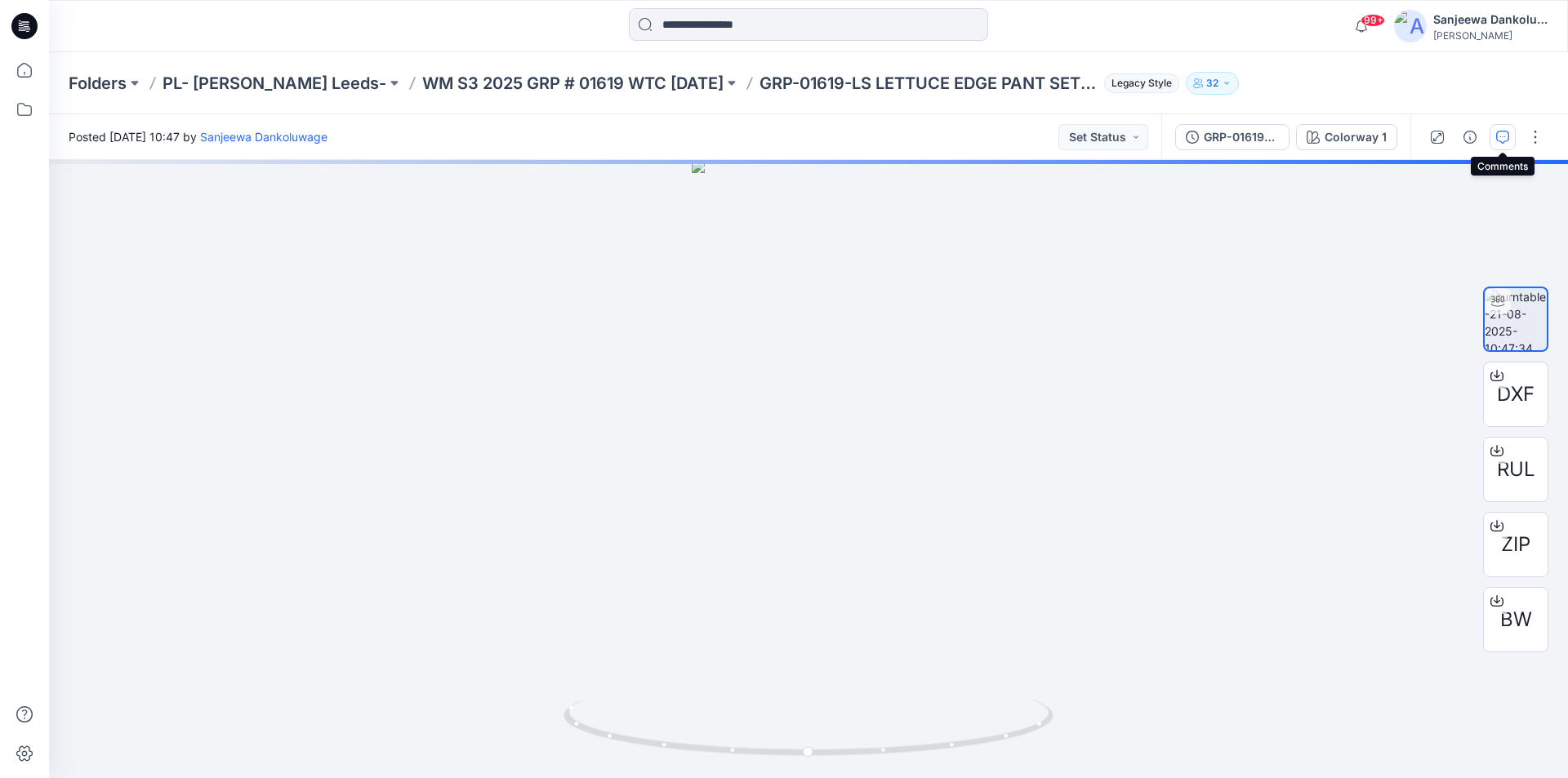
click at [1502, 133] on icon "button" at bounding box center [1503, 137] width 13 height 13
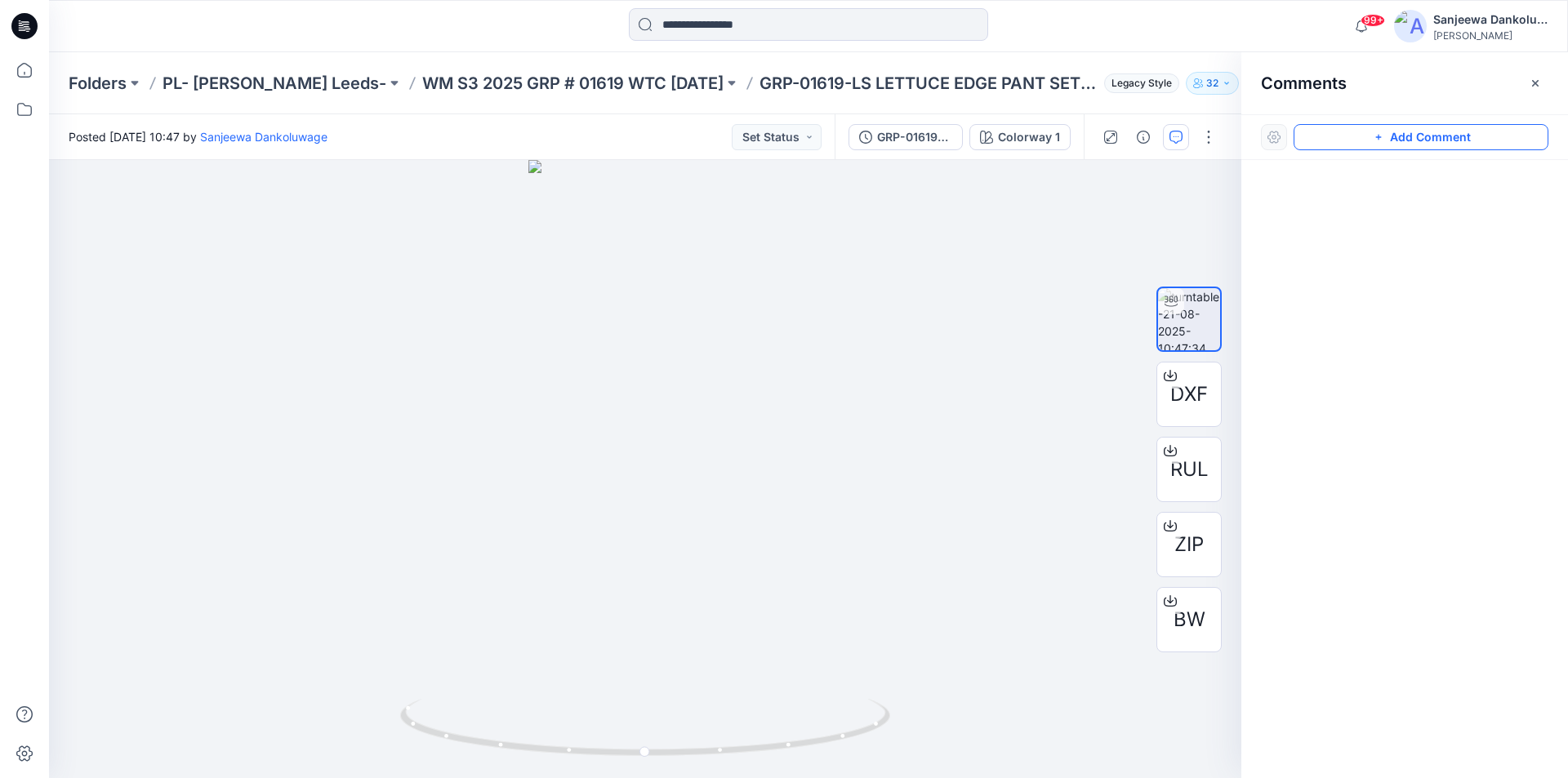
click at [1412, 138] on button "Add Comment" at bounding box center [1421, 137] width 255 height 26
click at [833, 493] on div "1" at bounding box center [645, 469] width 1193 height 618
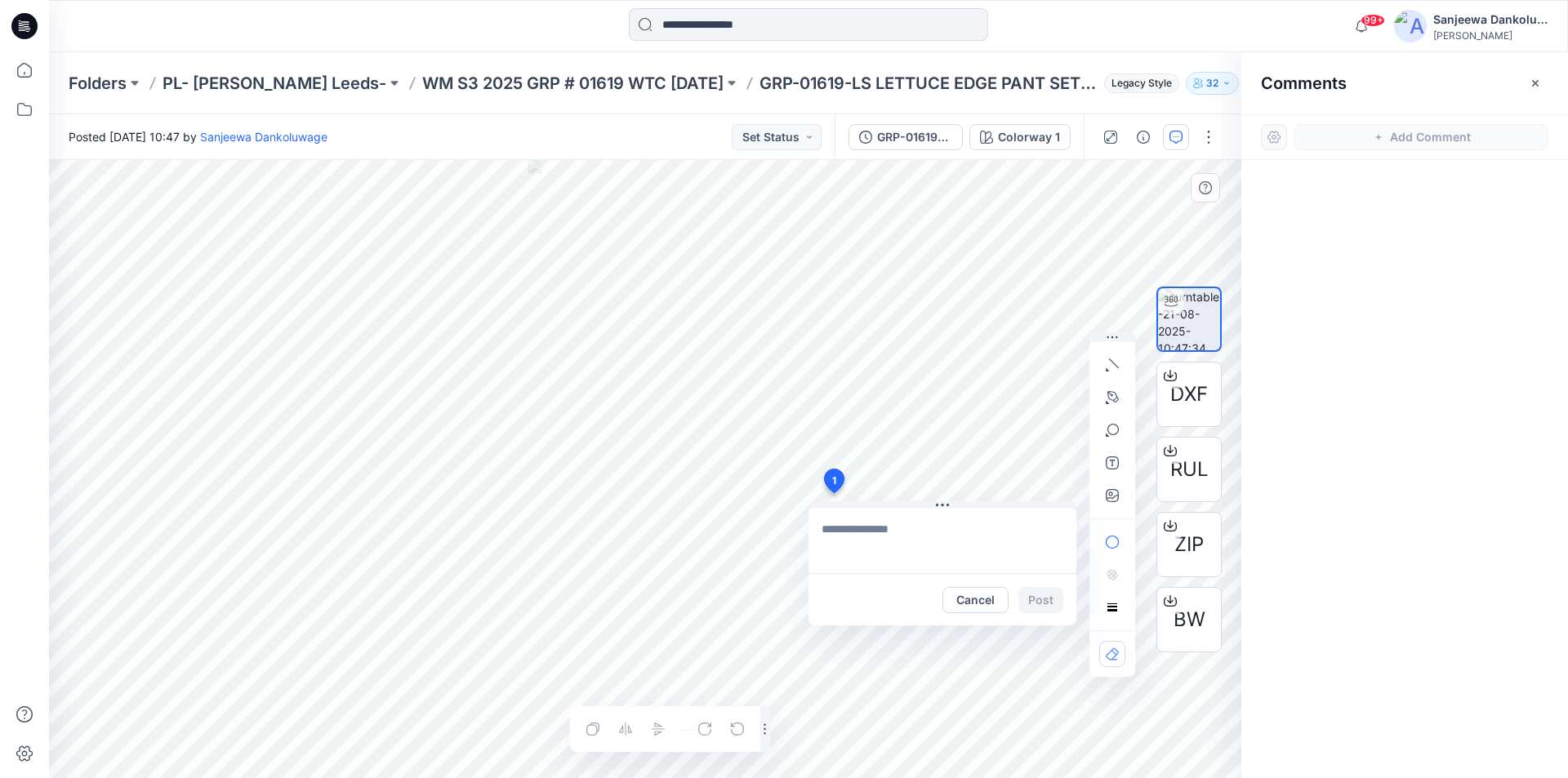
type textarea "**********"
click at [1055, 603] on button "Post" at bounding box center [1041, 600] width 45 height 26
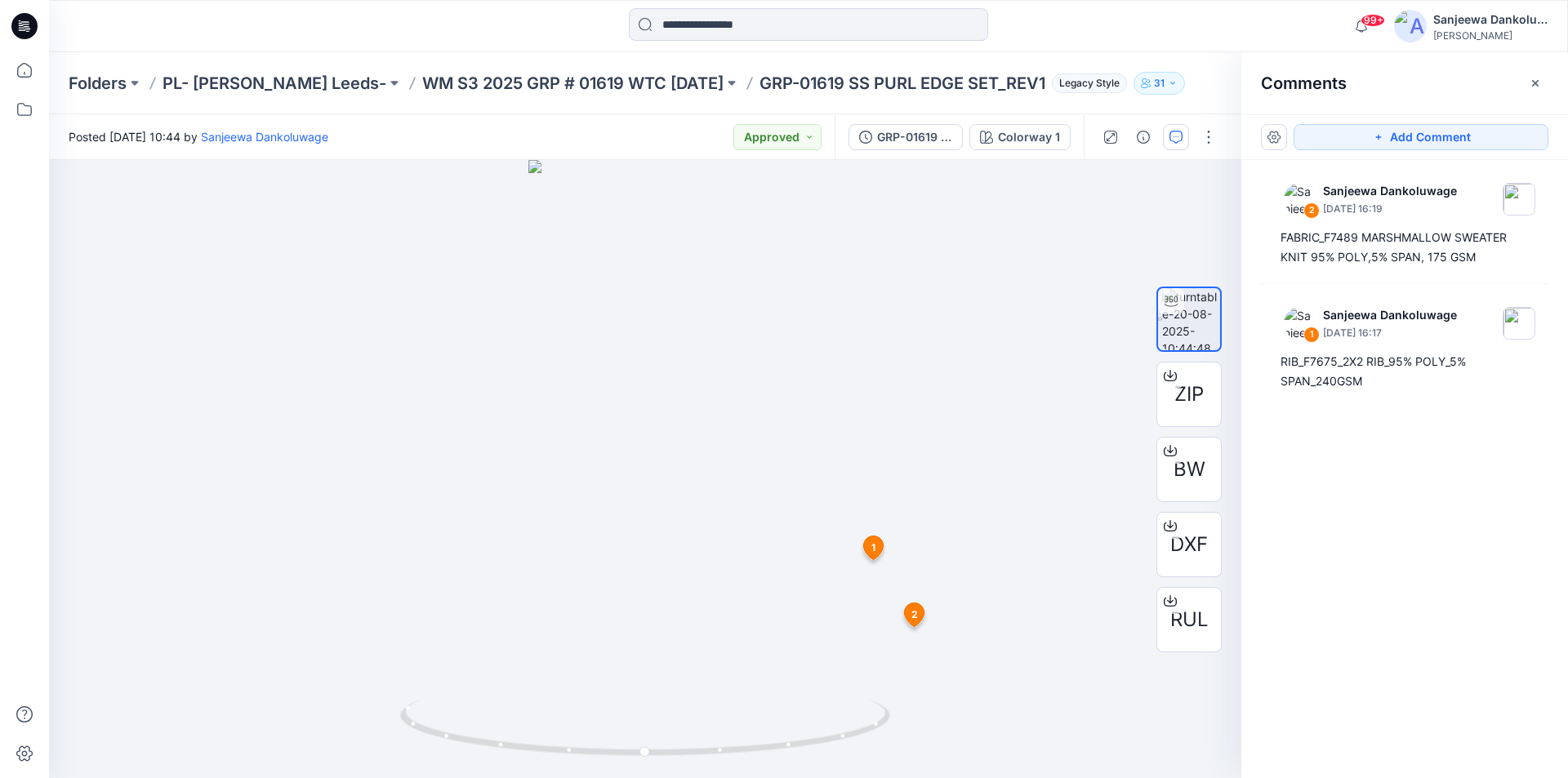
drag, startPoint x: 0, startPoint y: 0, endPoint x: 1468, endPoint y: 422, distance: 1527.5
click at [1468, 422] on div "2 [PERSON_NAME] [DATE] 16:19 FABRIC_F7489 MARSHMALLOW SWEATER KNIT 95% POLY,5% …" at bounding box center [1404, 439] width 327 height 557
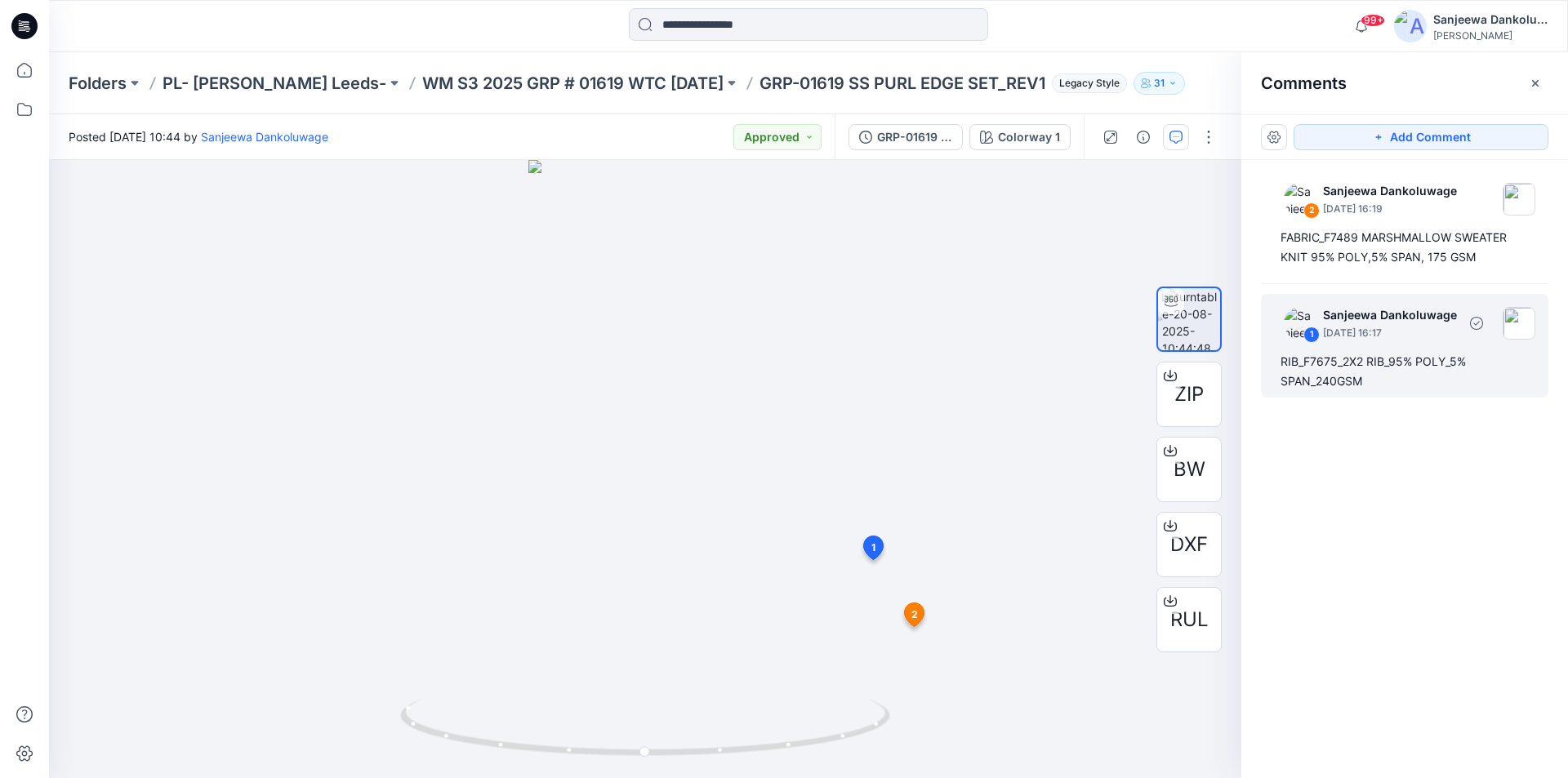
click at [1368, 376] on div "RIB_F7675_2X2 RIB_95% POLY_5% SPAN_240GSM" at bounding box center [1405, 371] width 248 height 40
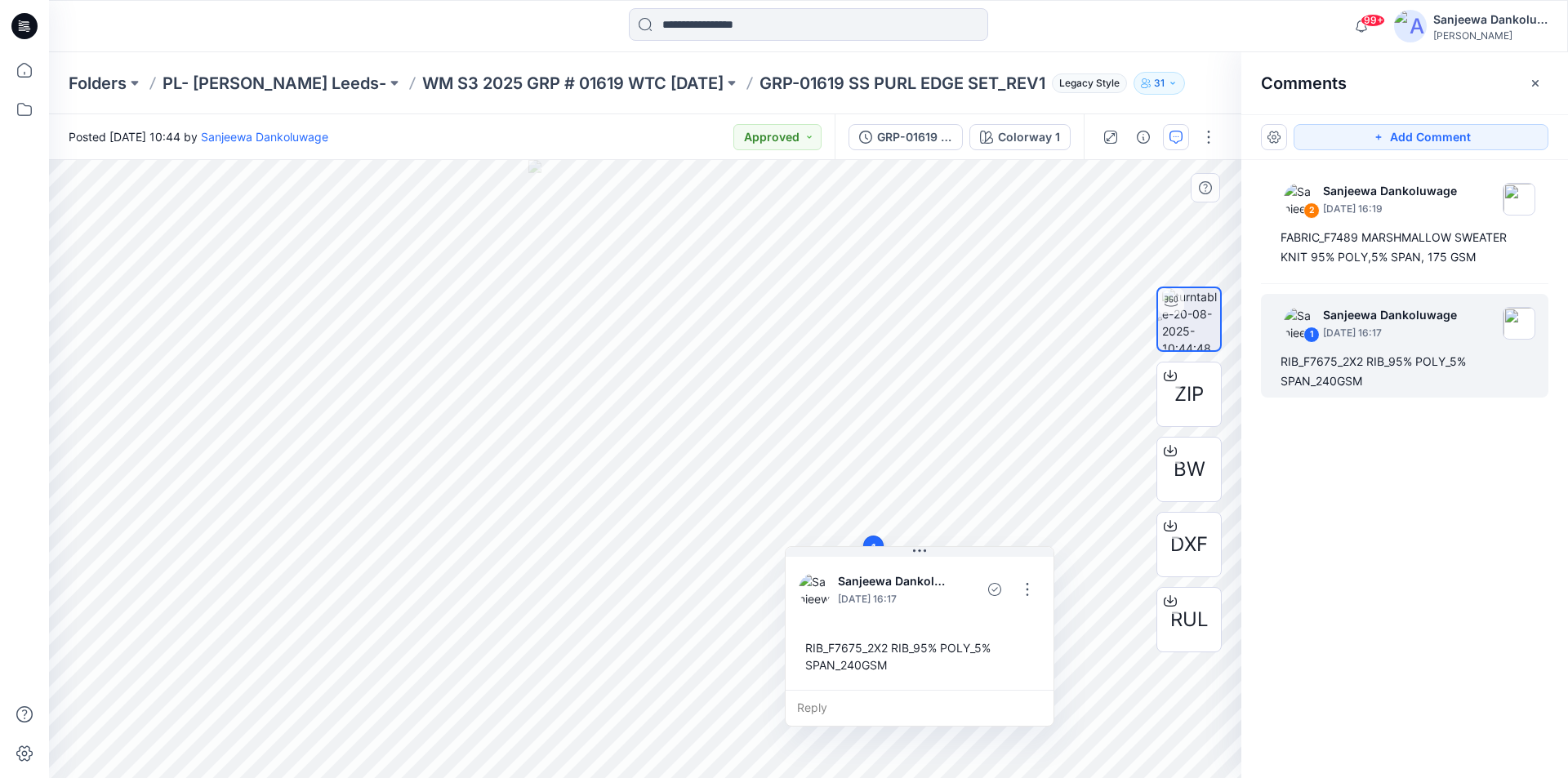
drag, startPoint x: 954, startPoint y: 688, endPoint x: 891, endPoint y: 666, distance: 66.7
click at [891, 666] on div "RIB_F7675_2X2 RIB_95% POLY_5% SPAN_240GSM" at bounding box center [919, 656] width 242 height 47
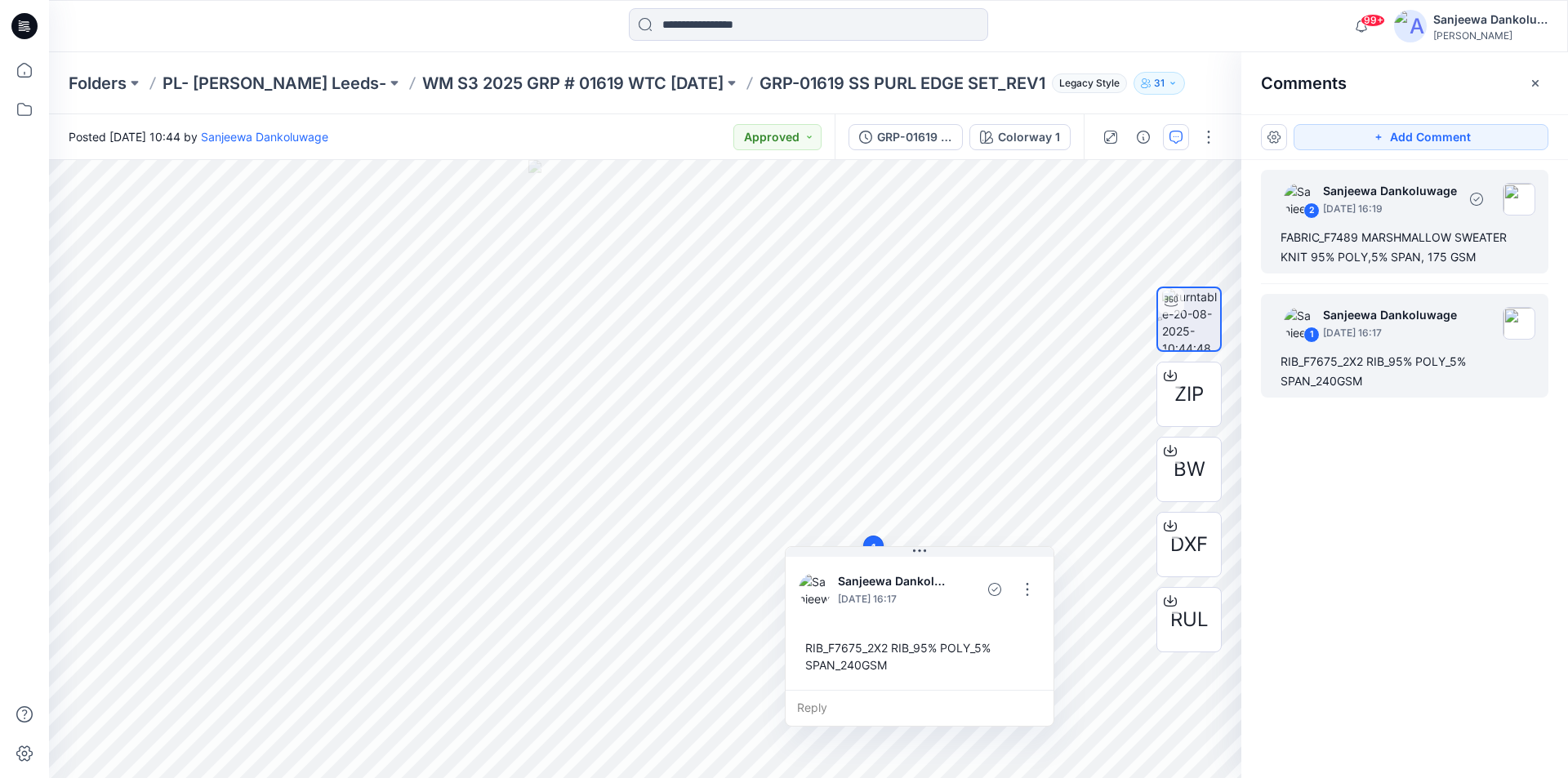
click at [1351, 236] on div "FABRIC_F7489 MARSHMALLOW SWEATER KNIT 95% POLY,5% SPAN, 175 GSM" at bounding box center [1405, 247] width 248 height 40
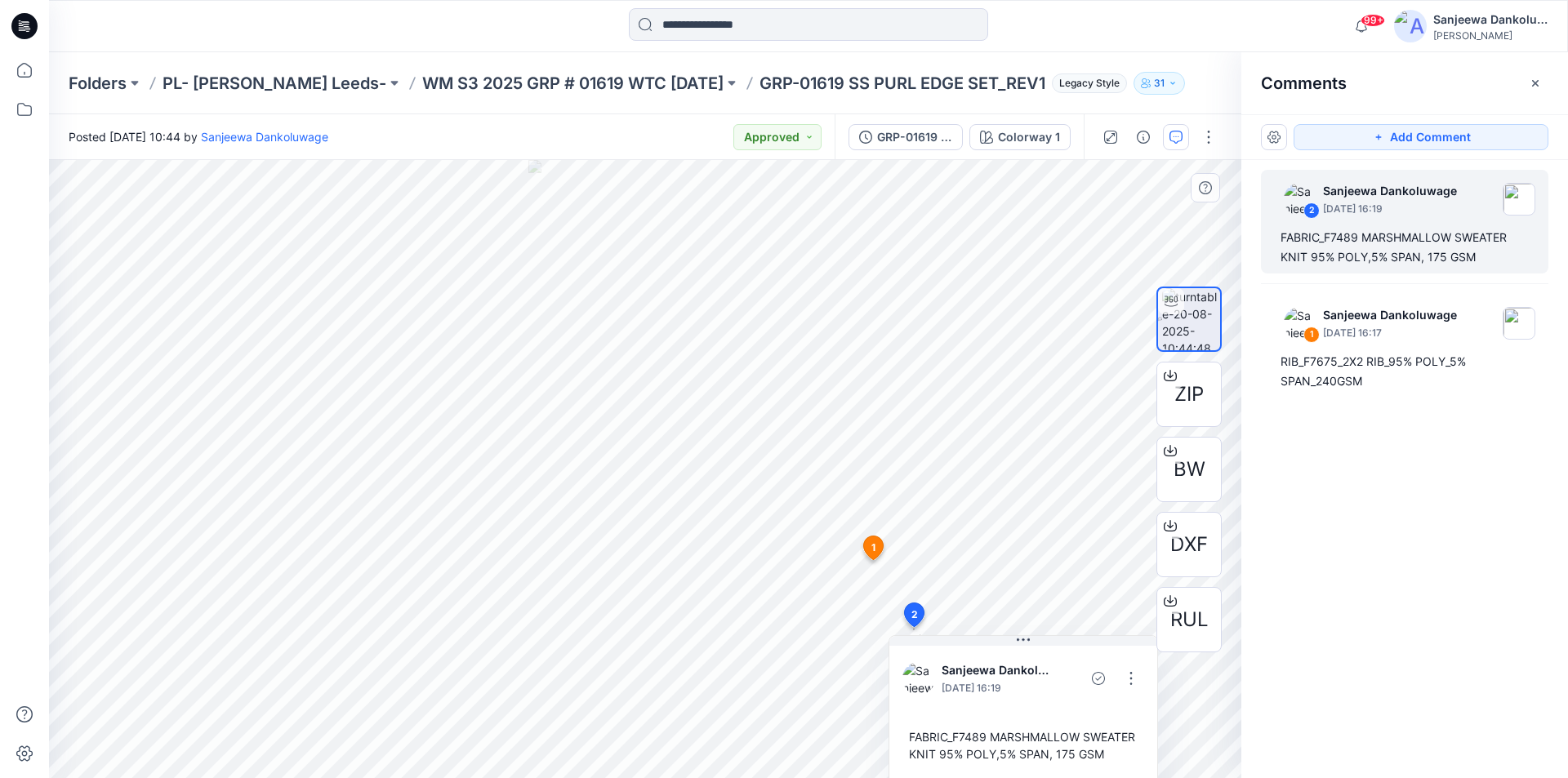
click at [1020, 747] on div "FABRIC_F7489 MARSHMALLOW SWEATER KNIT 95% POLY,5% SPAN, 175 GSM" at bounding box center [1023, 745] width 242 height 47
click at [1136, 670] on button "button" at bounding box center [1131, 678] width 26 height 26
click at [1109, 588] on p "Edit comment" at bounding box center [1136, 578] width 74 height 17
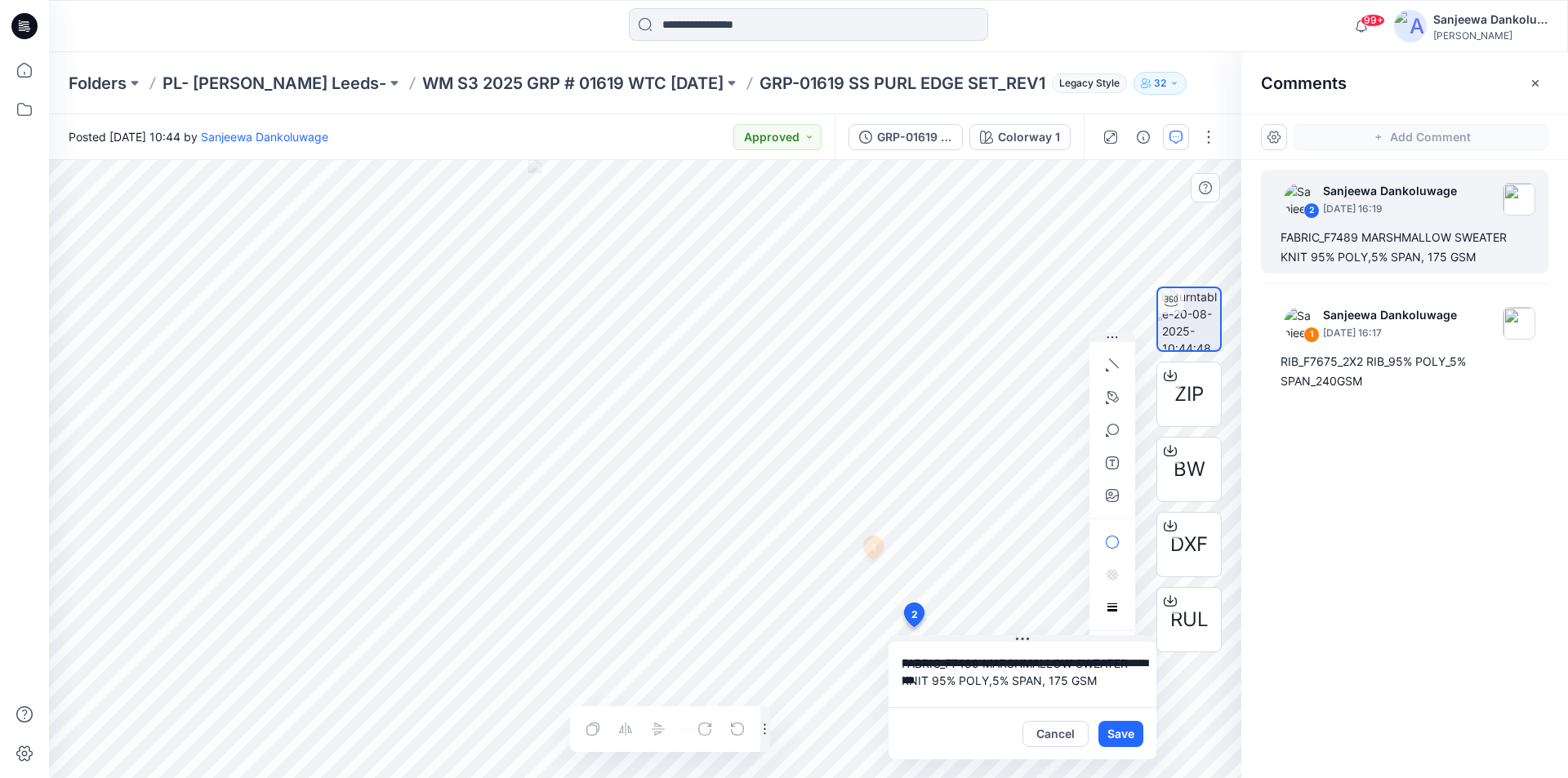
drag, startPoint x: 904, startPoint y: 663, endPoint x: 1095, endPoint y: 678, distance: 191.6
click at [1095, 678] on textarea "**********" at bounding box center [1022, 674] width 268 height 65
click at [25, 24] on icon at bounding box center [24, 26] width 26 height 26
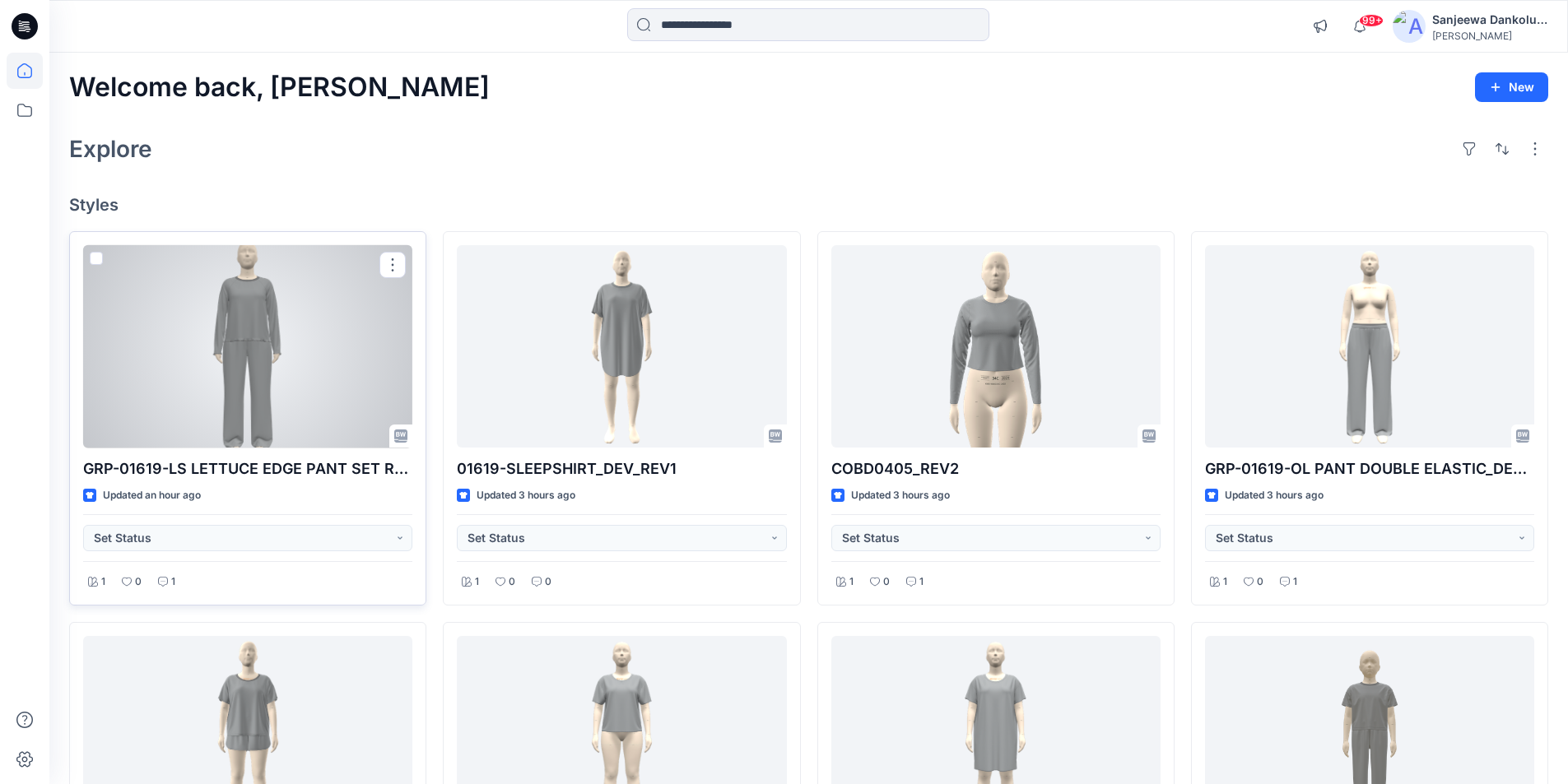
click at [323, 348] on div at bounding box center [248, 346] width 329 height 203
